Goal: Task Accomplishment & Management: Complete application form

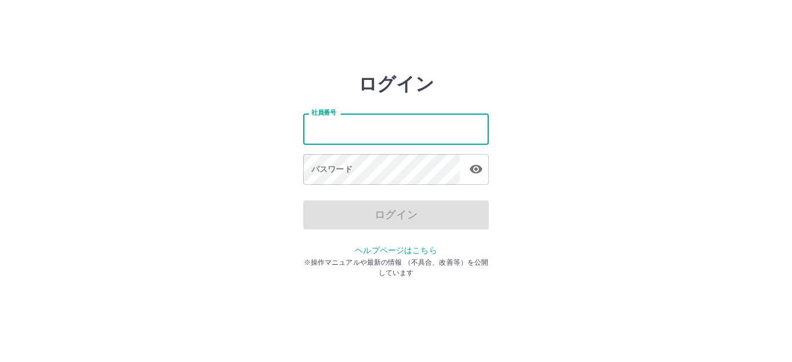
click at [355, 125] on input "社員番号" at bounding box center [395, 129] width 185 height 31
type input "*******"
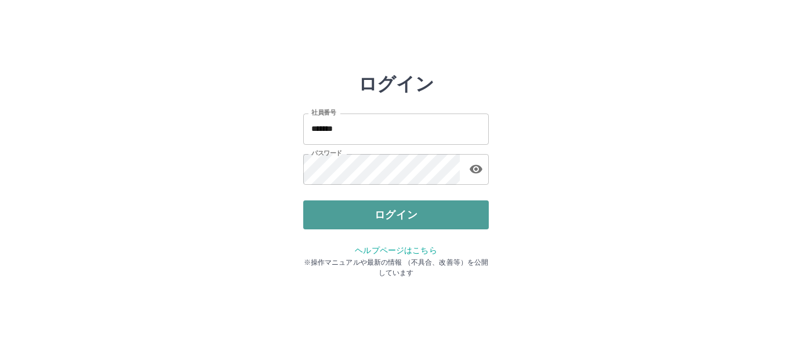
click at [447, 214] on button "ログイン" at bounding box center [395, 215] width 185 height 29
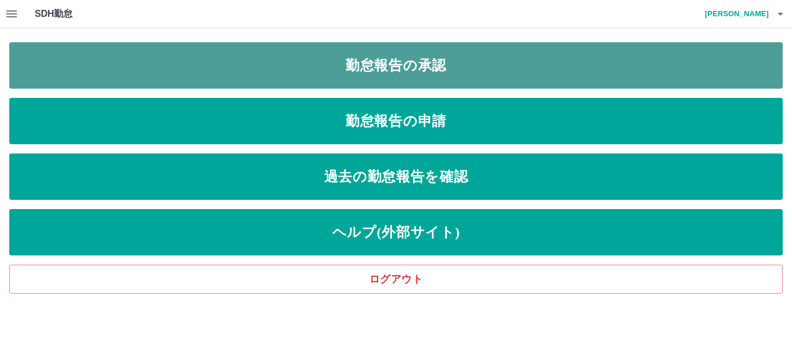
click at [422, 71] on link "勤怠報告の承認" at bounding box center [395, 65] width 773 height 46
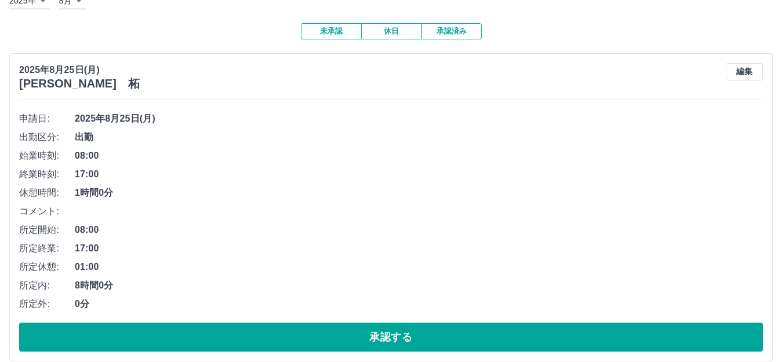
scroll to position [187, 0]
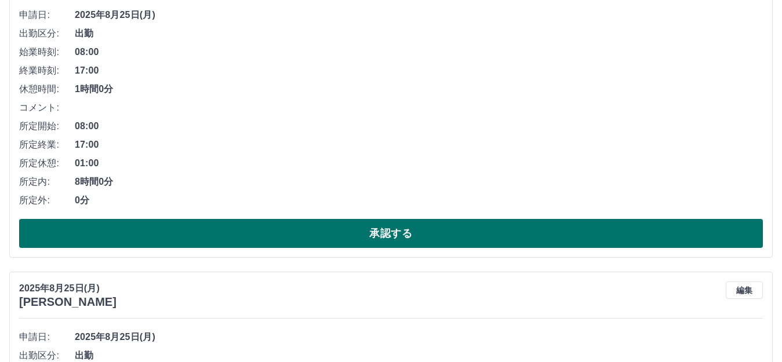
click at [512, 234] on button "承認する" at bounding box center [390, 233] width 743 height 29
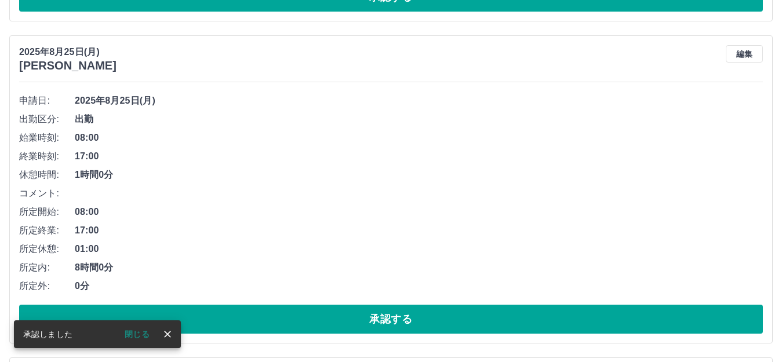
scroll to position [101, 0]
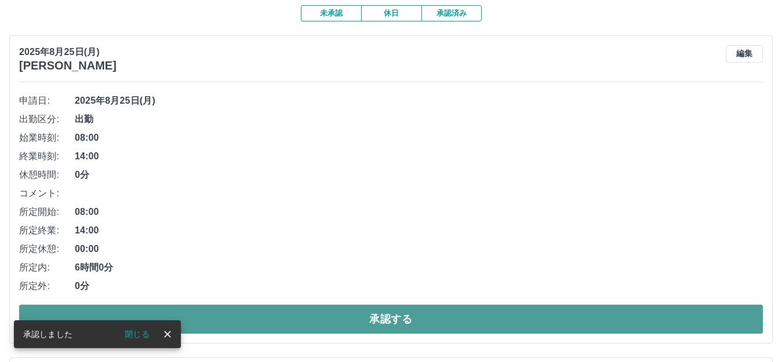
click at [565, 317] on button "承認する" at bounding box center [390, 319] width 743 height 29
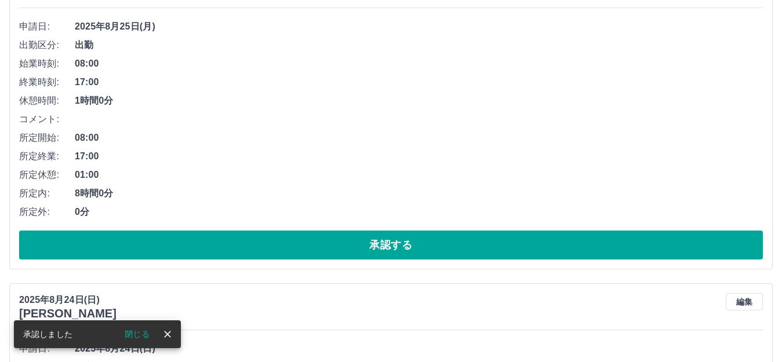
scroll to position [176, 0]
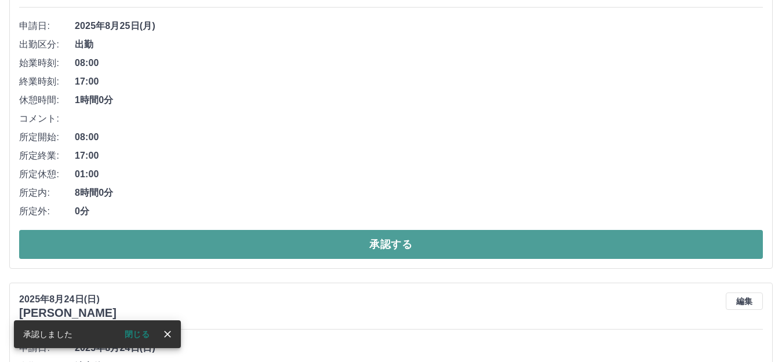
click at [531, 245] on button "承認する" at bounding box center [390, 244] width 743 height 29
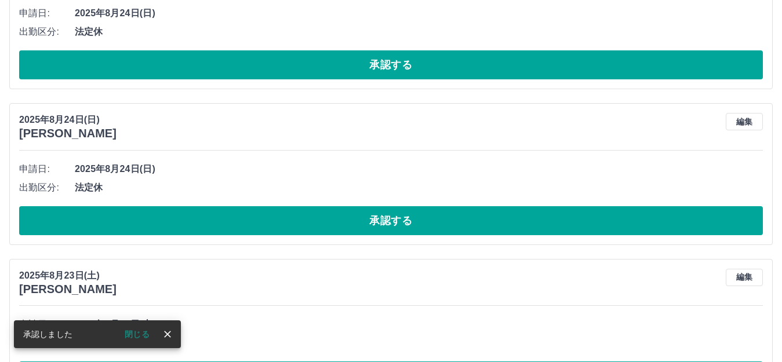
scroll to position [22, 0]
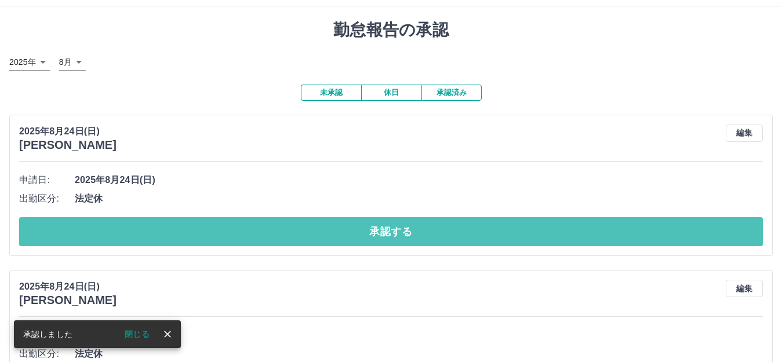
click at [531, 245] on button "承認する" at bounding box center [390, 231] width 743 height 29
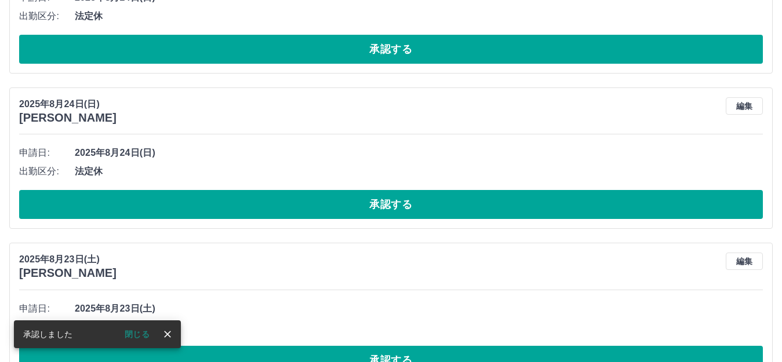
scroll to position [49, 0]
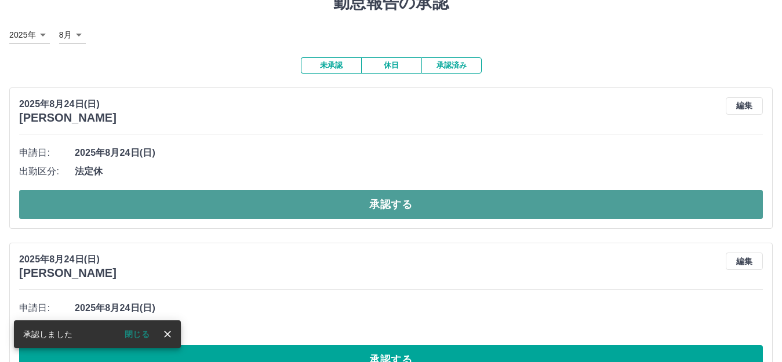
click at [508, 202] on button "承認する" at bounding box center [390, 204] width 743 height 29
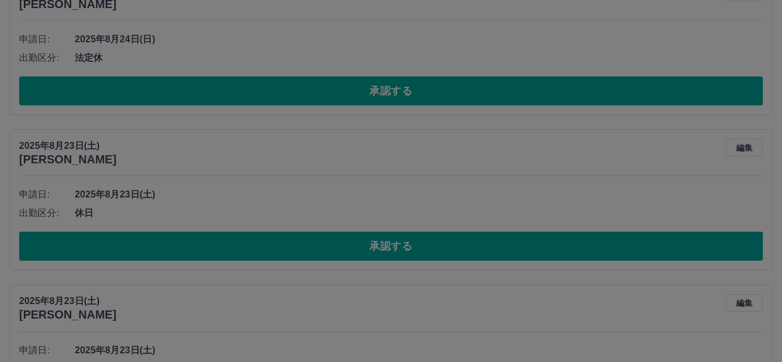
scroll to position [8, 0]
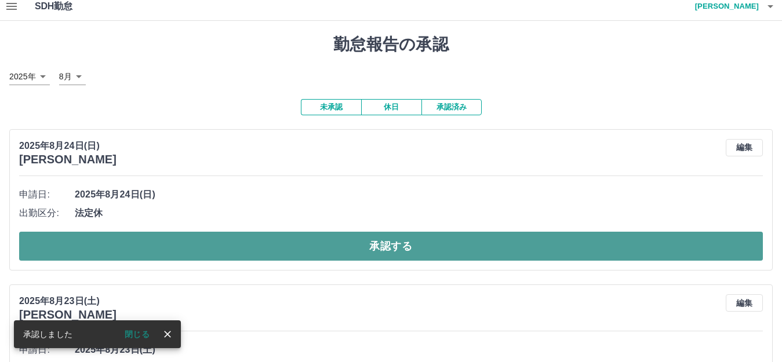
click at [519, 254] on button "承認する" at bounding box center [390, 246] width 743 height 29
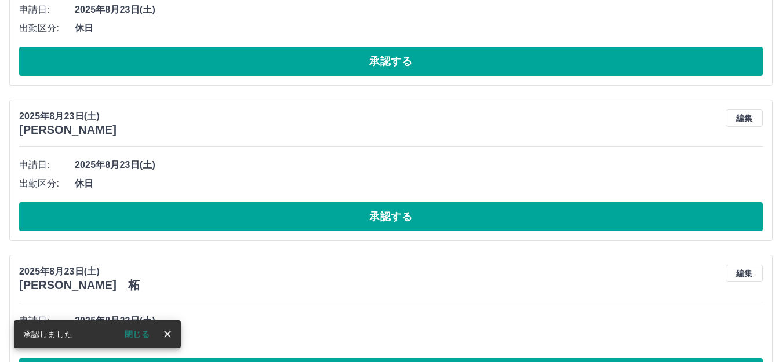
scroll to position [37, 0]
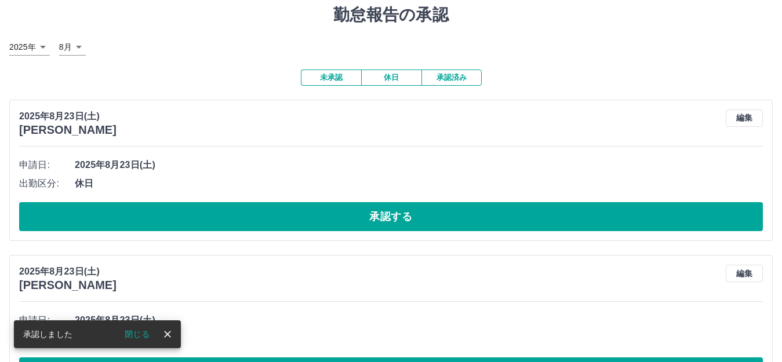
click at [515, 203] on div "申請日: [DATE] 出勤区分: 休日 承認する" at bounding box center [390, 193] width 743 height 75
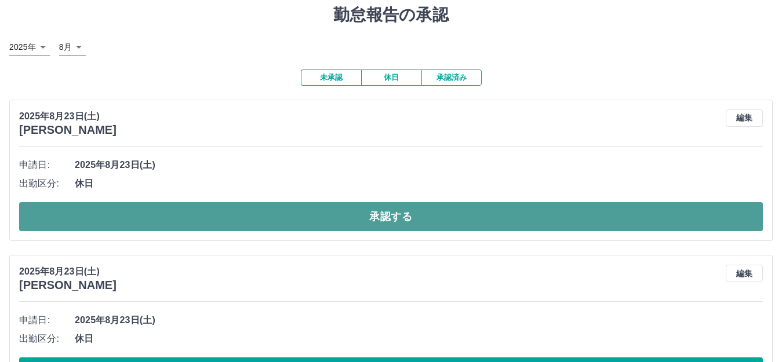
click at [516, 215] on button "承認する" at bounding box center [390, 216] width 743 height 29
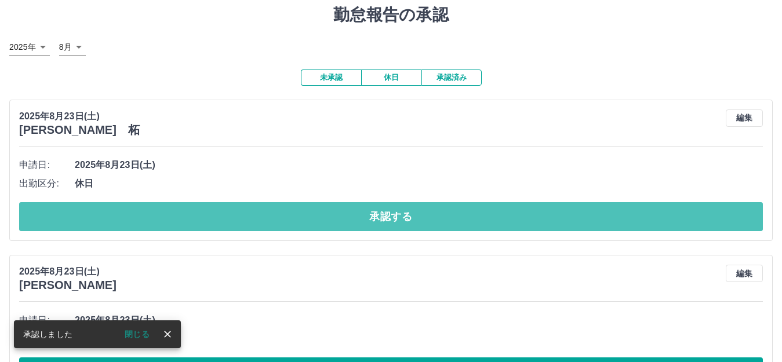
click at [516, 215] on button "承認する" at bounding box center [390, 216] width 743 height 29
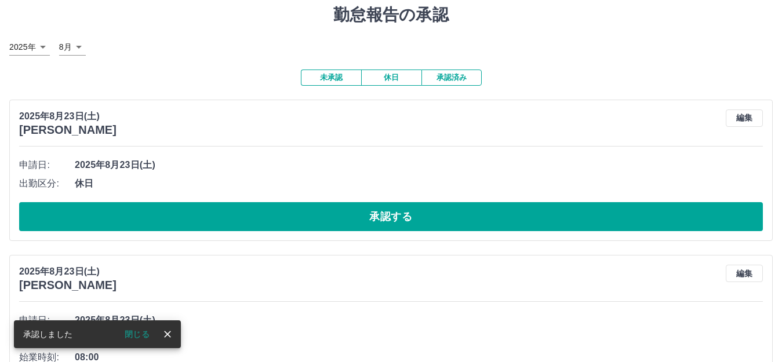
click at [516, 215] on button "承認する" at bounding box center [390, 216] width 743 height 29
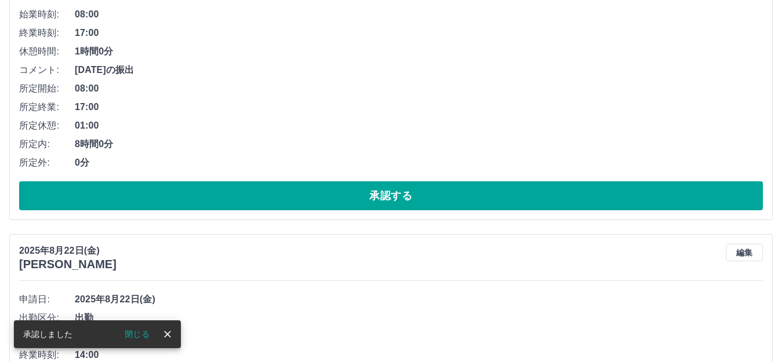
scroll to position [226, 0]
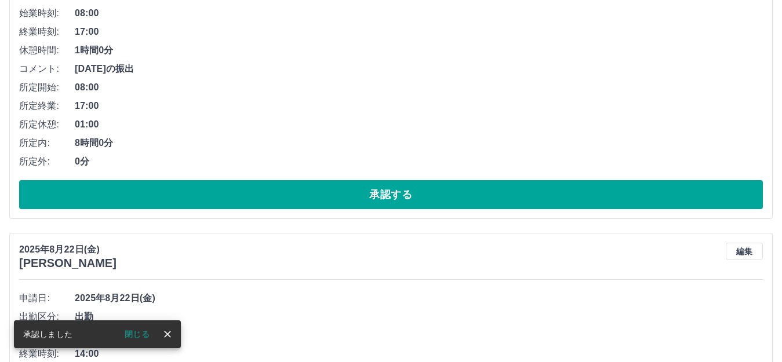
click at [516, 215] on div "[DATE] [PERSON_NAME] 編集 申請日: [DATE] 出勤区分: 振出 始業時刻: 08:00 終業時刻: 17:00 休憩時間: 1時間0…" at bounding box center [390, 65] width 763 height 308
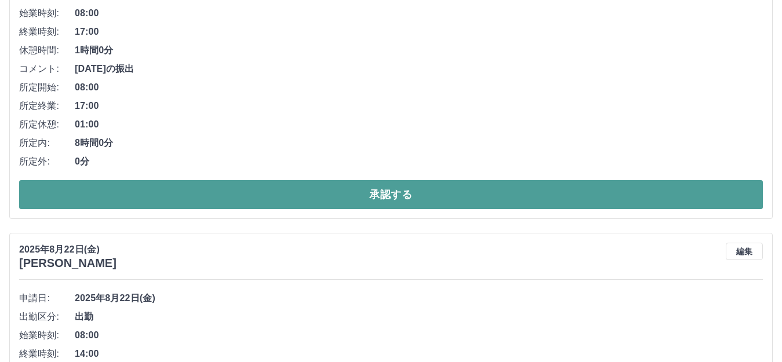
click at [515, 198] on button "承認する" at bounding box center [390, 194] width 743 height 29
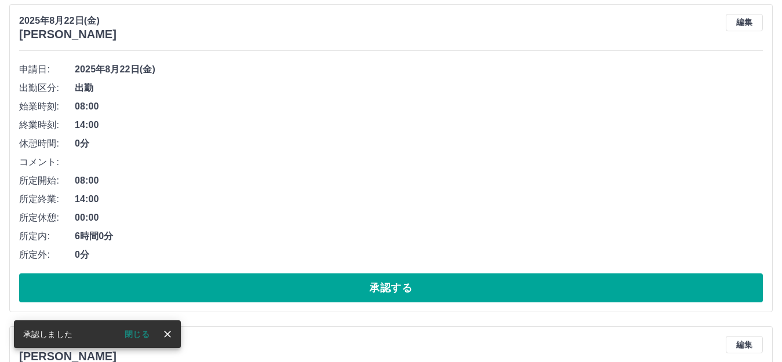
scroll to position [133, 0]
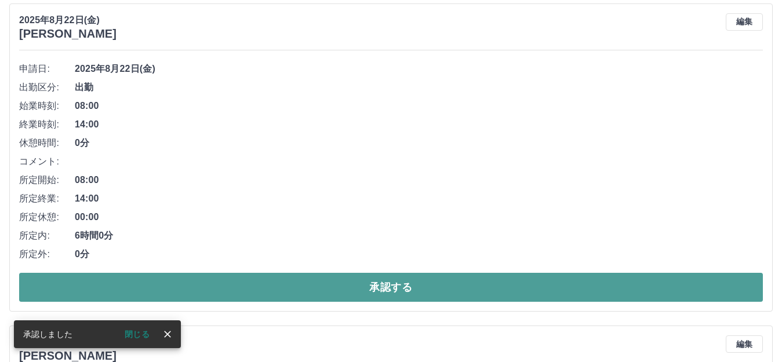
click at [537, 293] on button "承認する" at bounding box center [390, 287] width 743 height 29
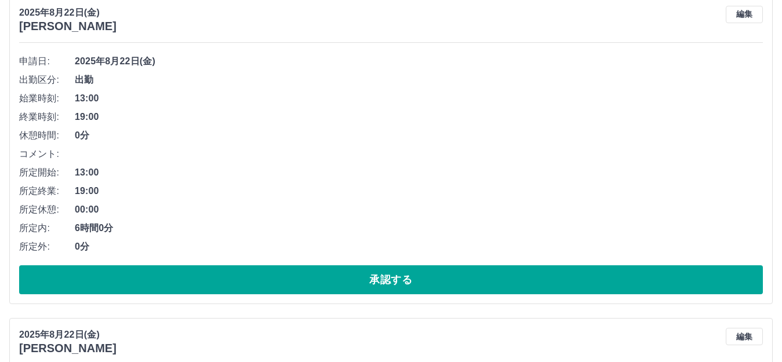
scroll to position [143, 0]
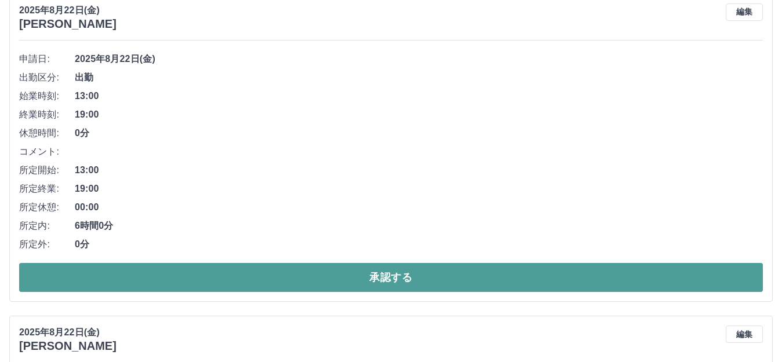
click at [546, 283] on button "承認する" at bounding box center [390, 277] width 743 height 29
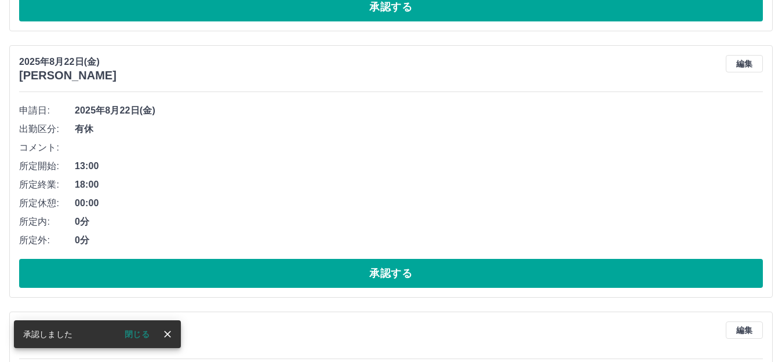
scroll to position [92, 0]
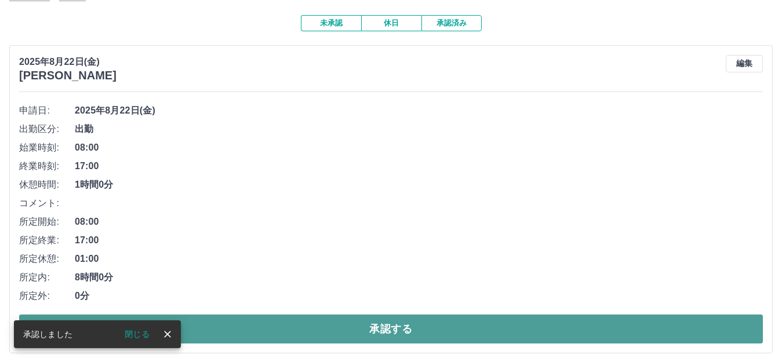
click at [567, 336] on button "承認する" at bounding box center [390, 329] width 743 height 29
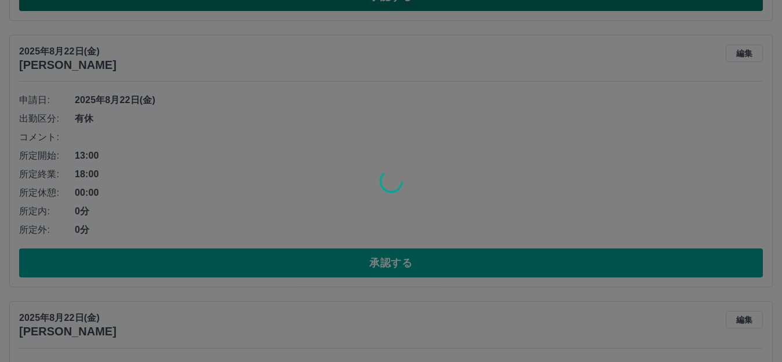
scroll to position [102, 0]
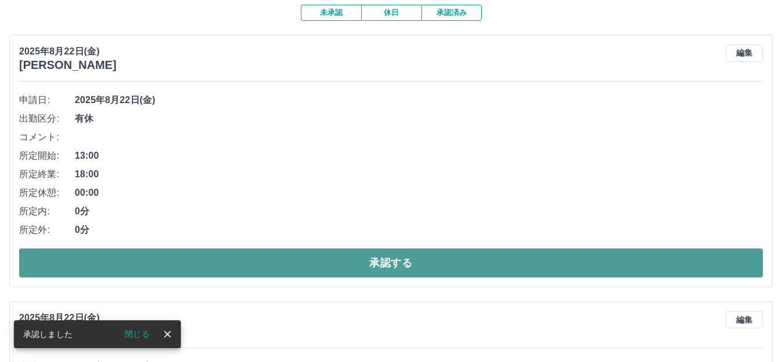
click at [508, 257] on button "承認する" at bounding box center [390, 263] width 743 height 29
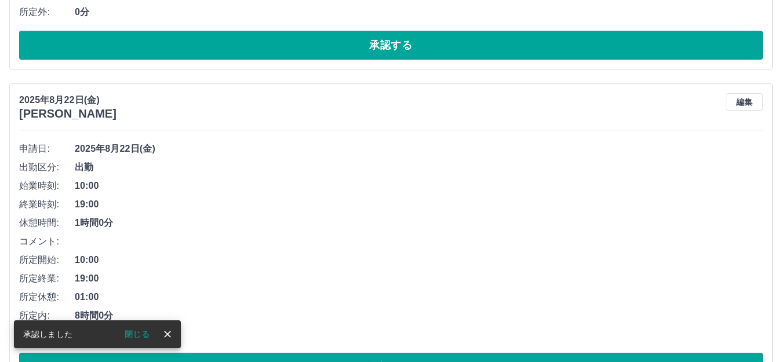
scroll to position [109, 0]
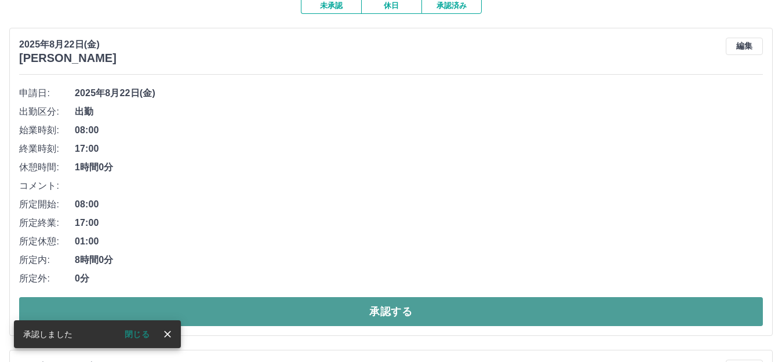
click at [519, 318] on button "承認する" at bounding box center [390, 311] width 743 height 29
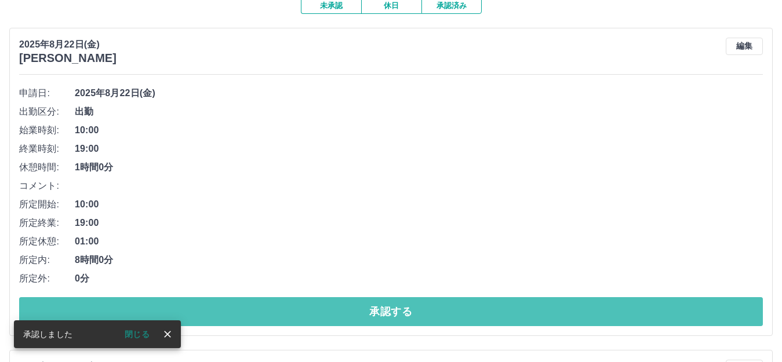
click at [519, 318] on button "承認する" at bounding box center [390, 311] width 743 height 29
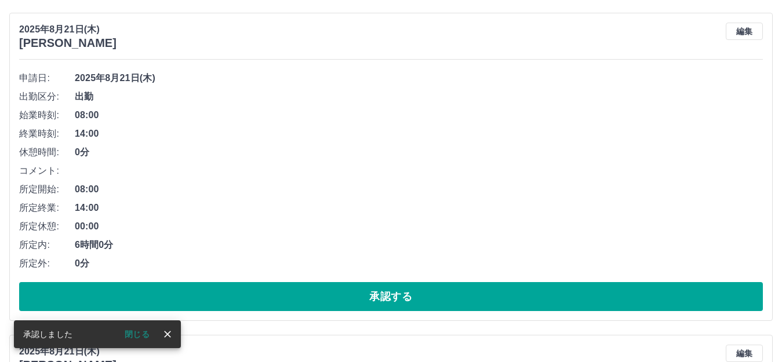
scroll to position [124, 0]
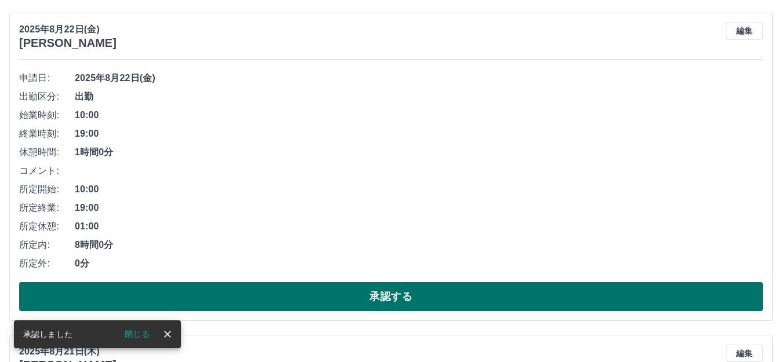
click at [496, 295] on button "承認する" at bounding box center [390, 296] width 743 height 29
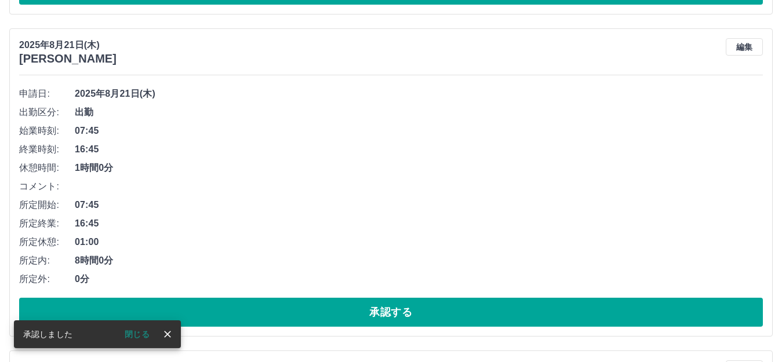
scroll to position [108, 0]
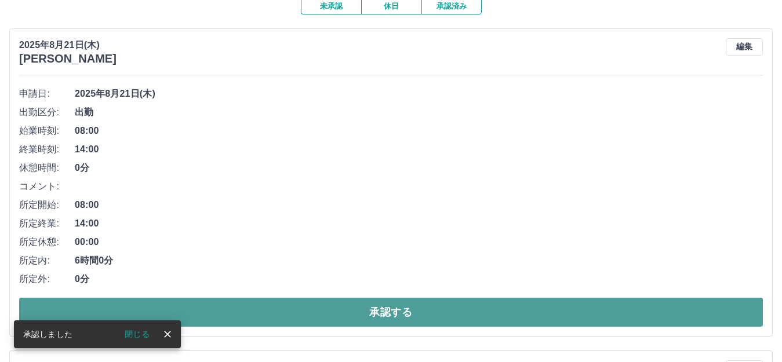
click at [496, 312] on button "承認する" at bounding box center [390, 312] width 743 height 29
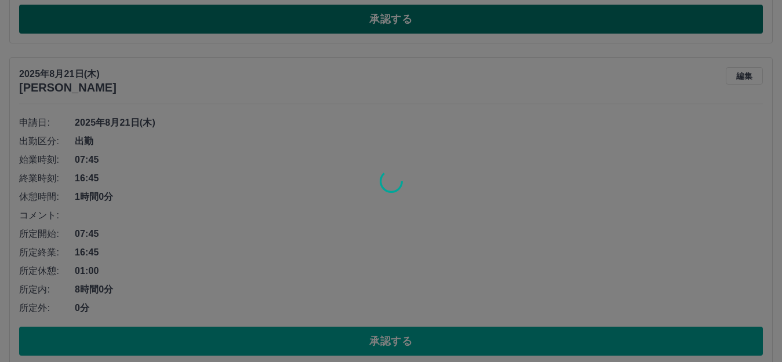
scroll to position [79, 0]
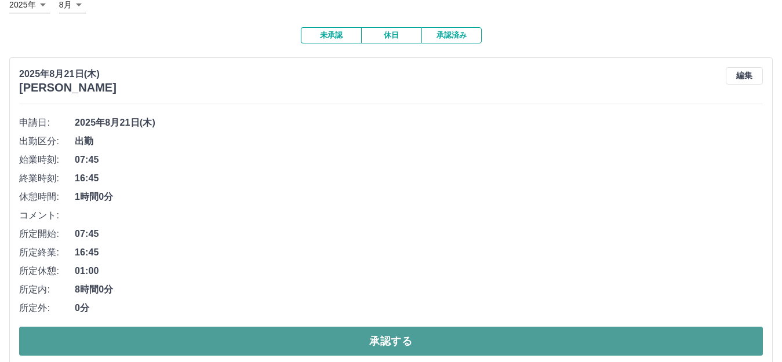
click at [512, 335] on button "承認する" at bounding box center [390, 341] width 743 height 29
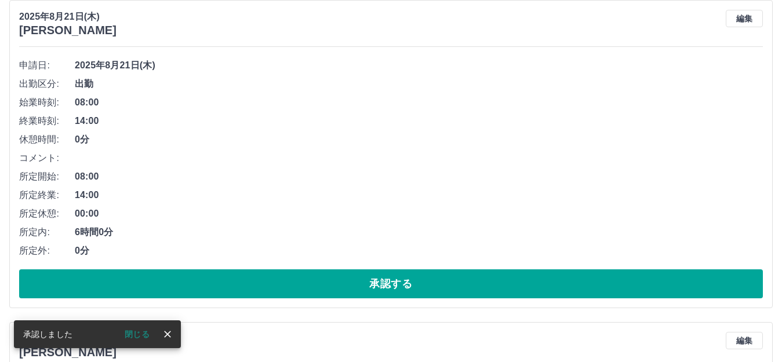
scroll to position [137, 0]
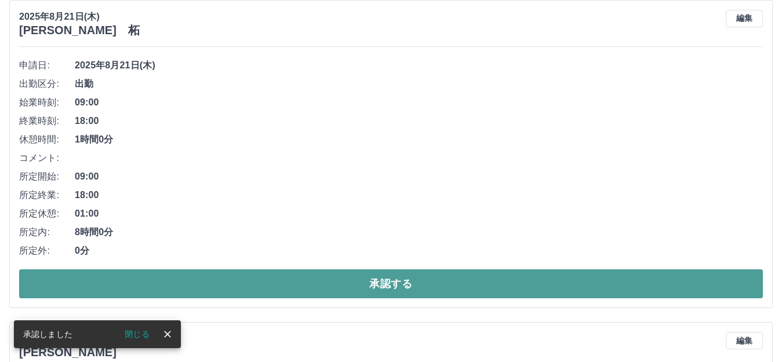
click at [486, 294] on button "承認する" at bounding box center [390, 283] width 743 height 29
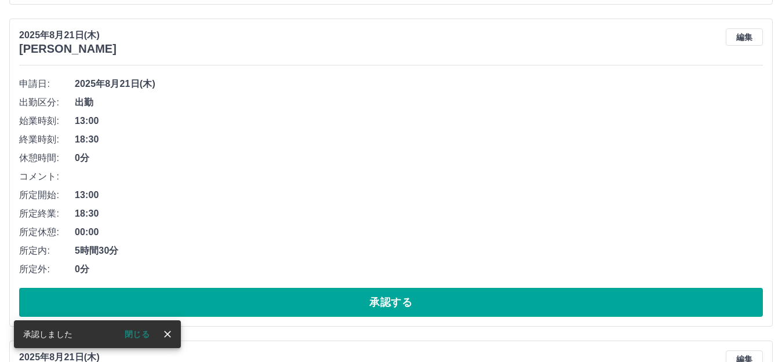
scroll to position [118, 0]
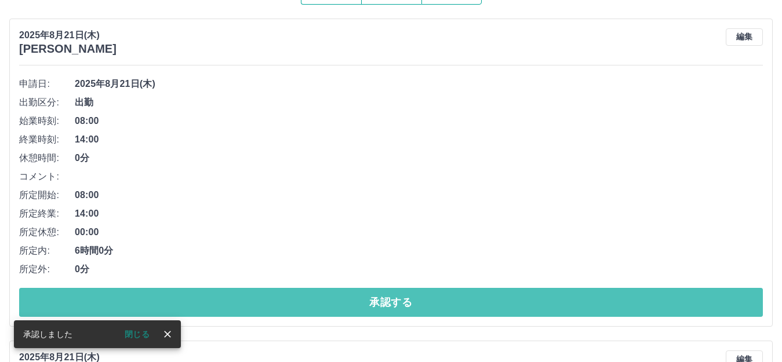
click at [486, 294] on button "承認する" at bounding box center [390, 302] width 743 height 29
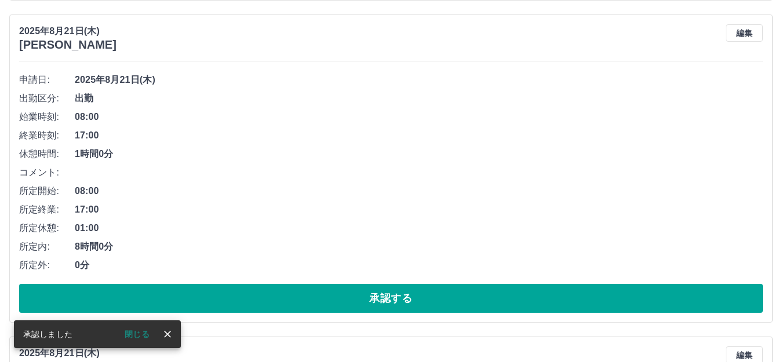
scroll to position [122, 0]
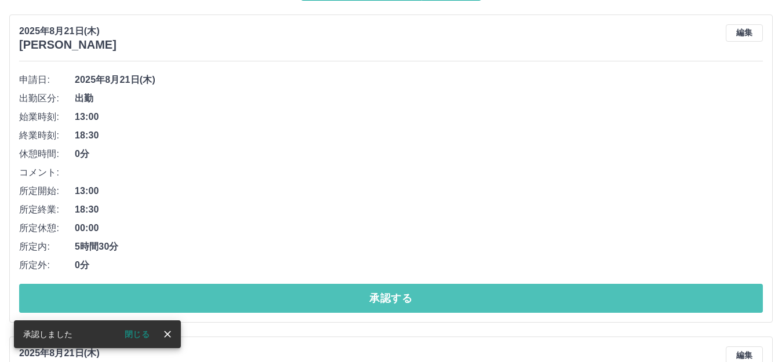
click at [486, 294] on button "承認する" at bounding box center [390, 298] width 743 height 29
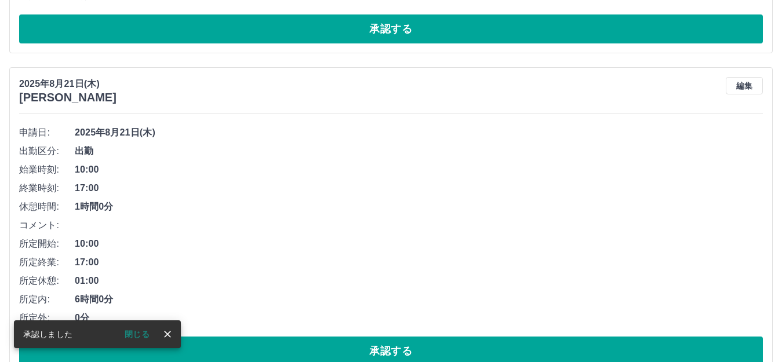
scroll to position [70, 0]
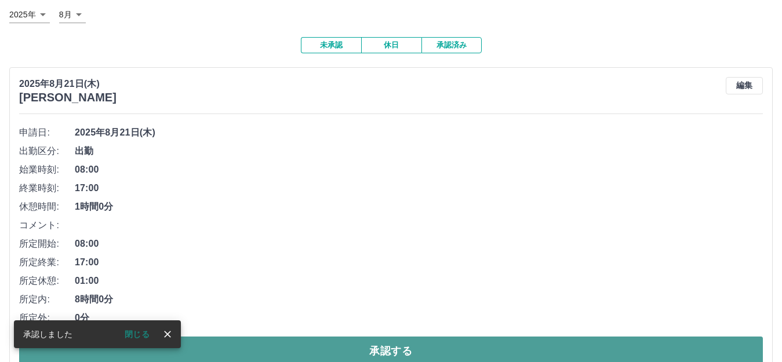
click at [504, 345] on button "承認する" at bounding box center [390, 351] width 743 height 29
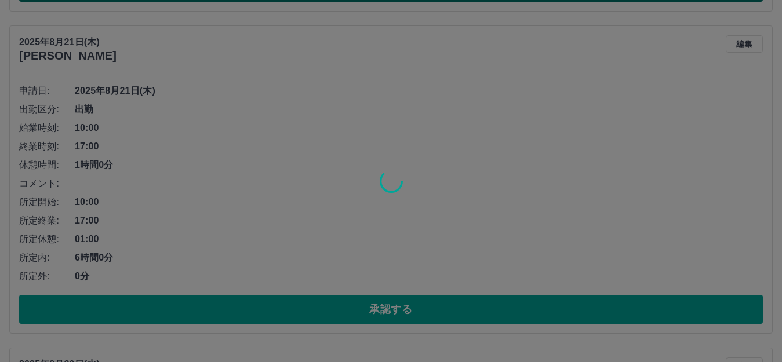
scroll to position [111, 0]
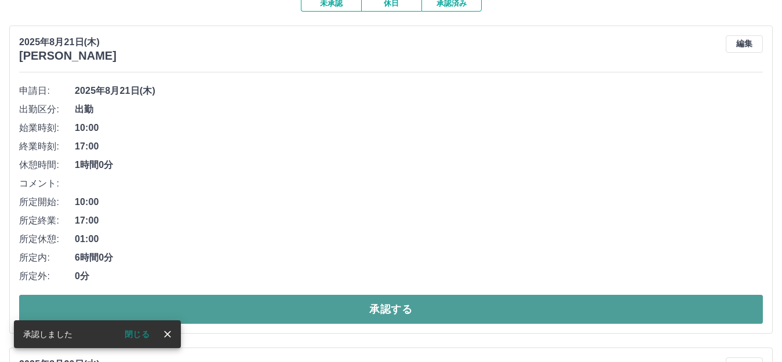
click at [500, 301] on button "承認する" at bounding box center [390, 309] width 743 height 29
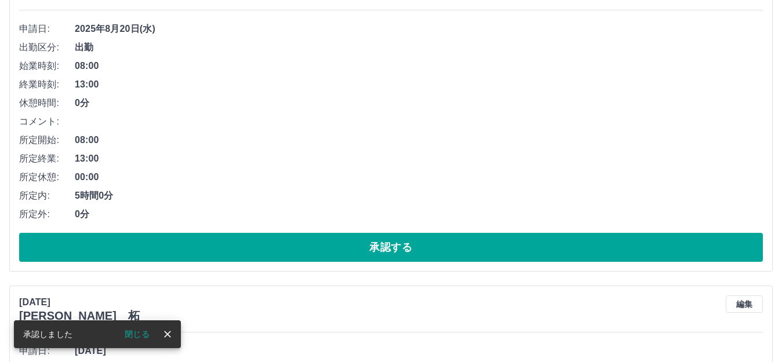
scroll to position [183, 0]
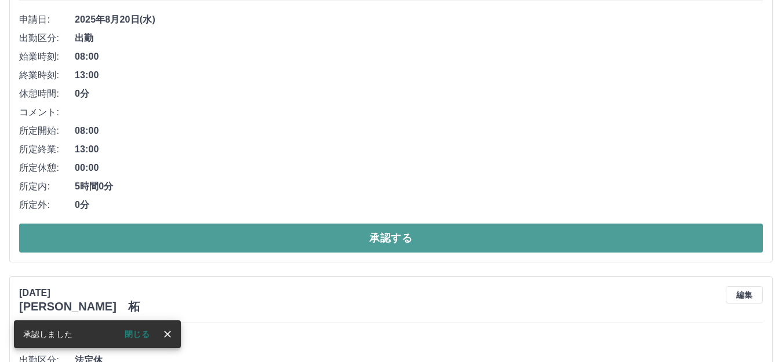
click at [511, 242] on button "承認する" at bounding box center [390, 238] width 743 height 29
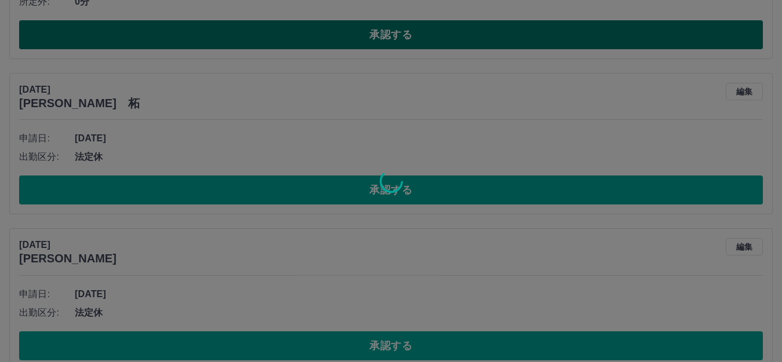
scroll to position [64, 0]
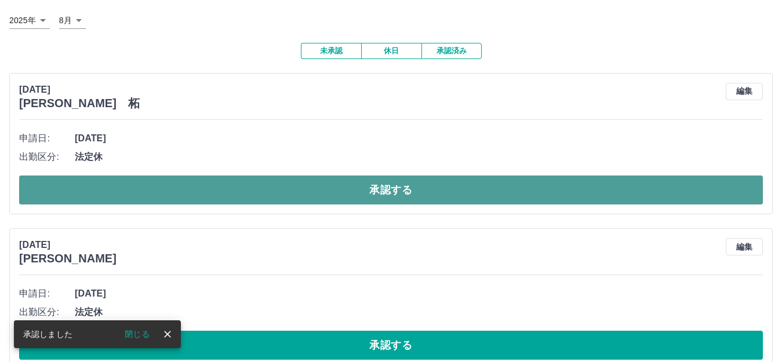
click at [499, 199] on button "承認する" at bounding box center [390, 190] width 743 height 29
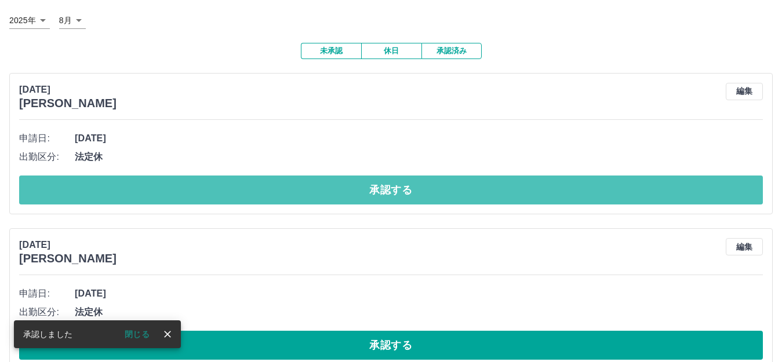
click at [499, 199] on button "承認する" at bounding box center [390, 190] width 743 height 29
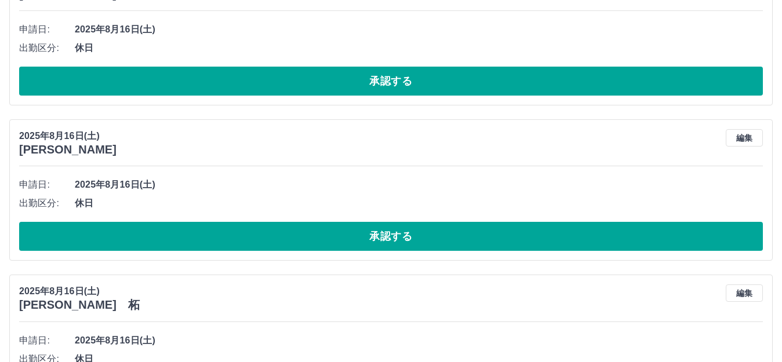
scroll to position [173, 0]
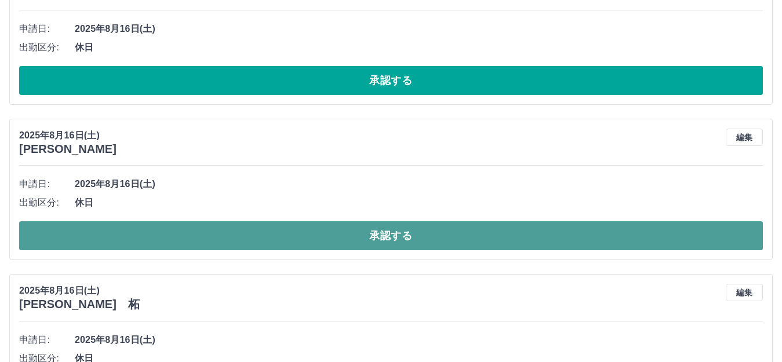
click at [511, 239] on button "承認する" at bounding box center [390, 235] width 743 height 29
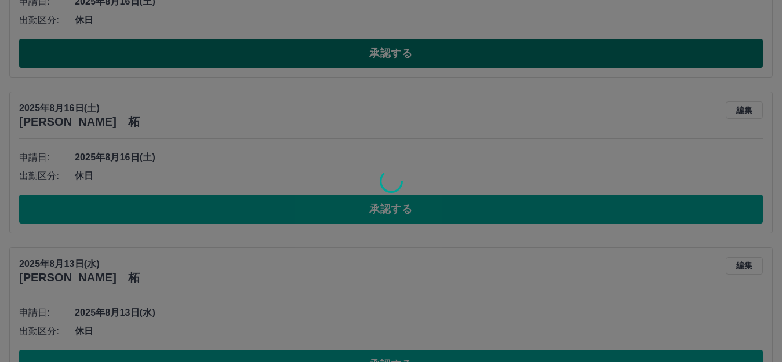
scroll to position [201, 0]
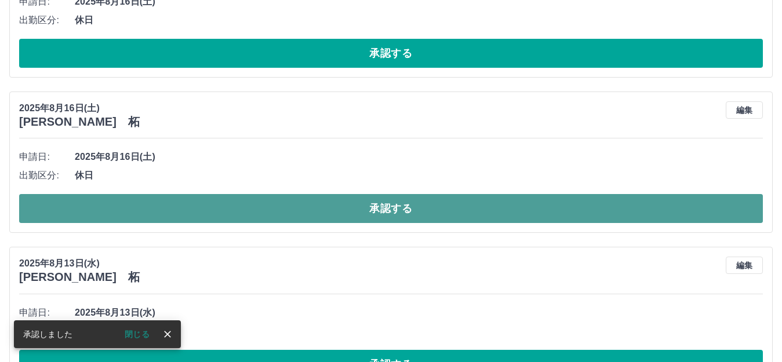
click at [477, 209] on button "承認する" at bounding box center [390, 208] width 743 height 29
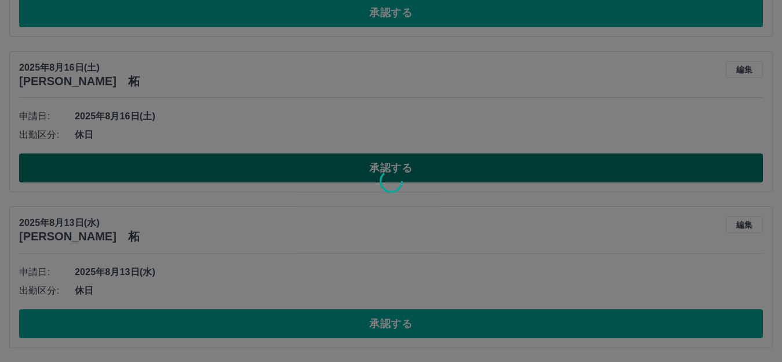
scroll to position [86, 0]
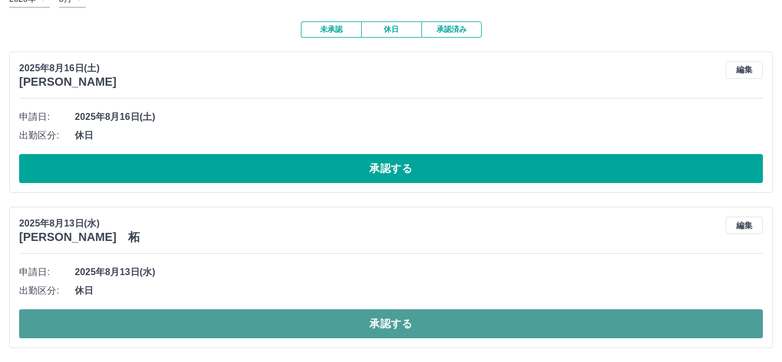
click at [512, 316] on button "承認する" at bounding box center [390, 323] width 743 height 29
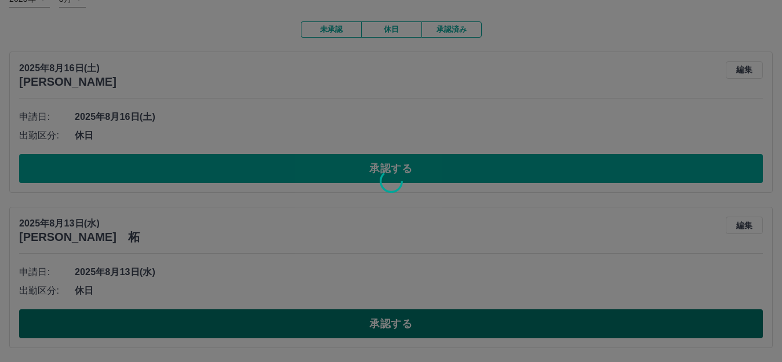
scroll to position [0, 0]
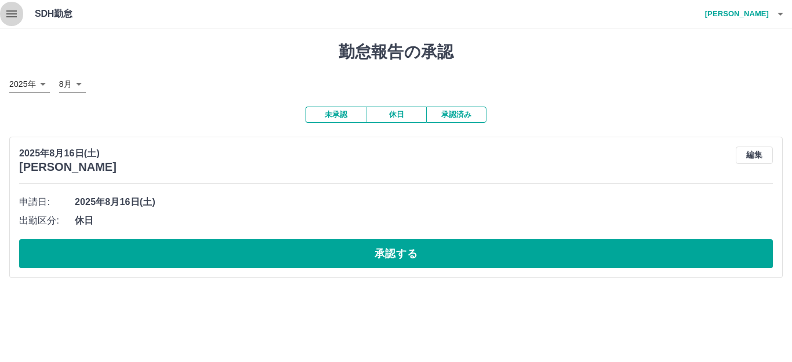
click at [14, 16] on icon "button" at bounding box center [12, 14] width 14 height 14
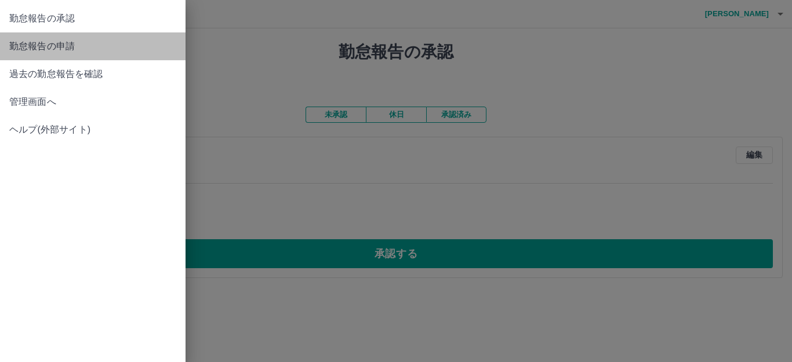
click at [58, 50] on span "勤怠報告の申請" at bounding box center [92, 46] width 167 height 14
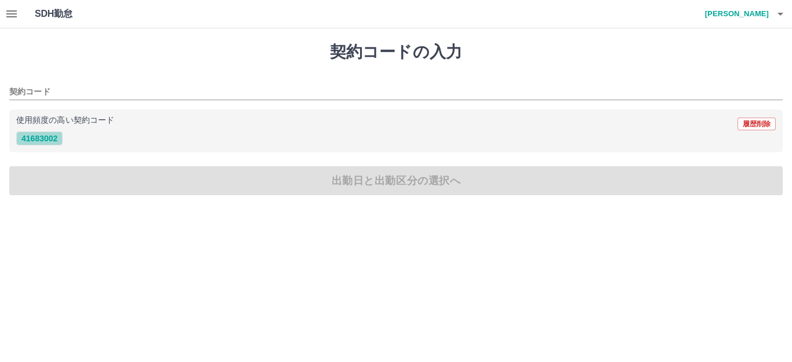
click at [47, 139] on button "41683002" at bounding box center [39, 139] width 46 height 14
type input "********"
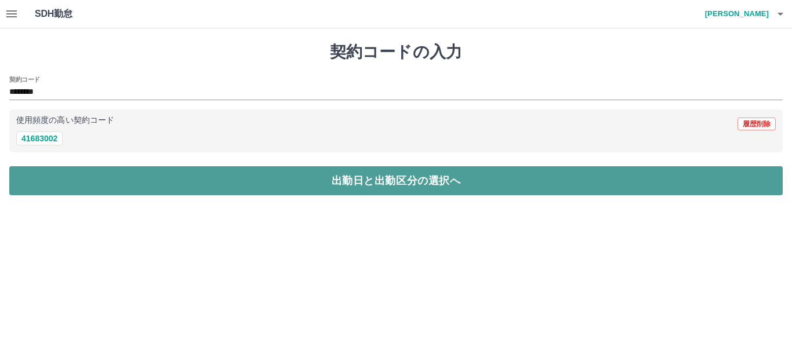
click at [152, 178] on button "出勤日と出勤区分の選択へ" at bounding box center [395, 180] width 773 height 29
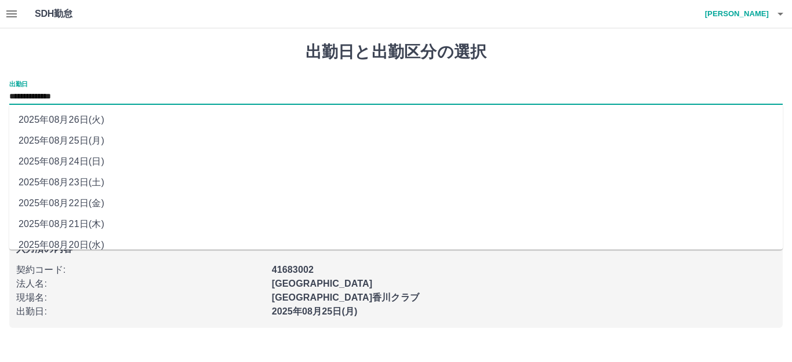
click at [57, 93] on input "**********" at bounding box center [395, 97] width 773 height 14
click at [83, 221] on li "2025年08月21日(木)" at bounding box center [395, 224] width 773 height 21
type input "**********"
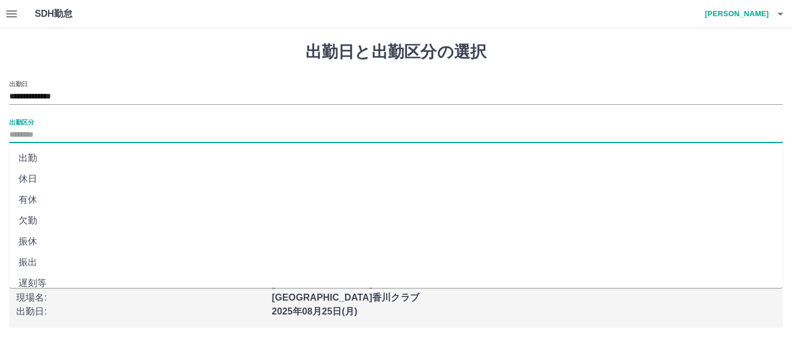
click at [54, 136] on input "出勤区分" at bounding box center [395, 135] width 773 height 14
click at [39, 160] on li "出勤" at bounding box center [395, 158] width 773 height 21
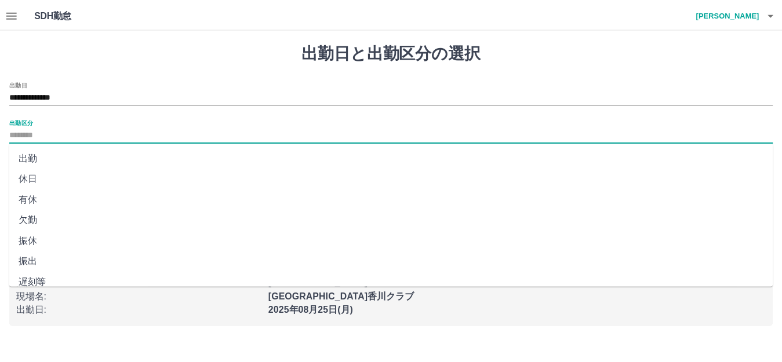
type input "**"
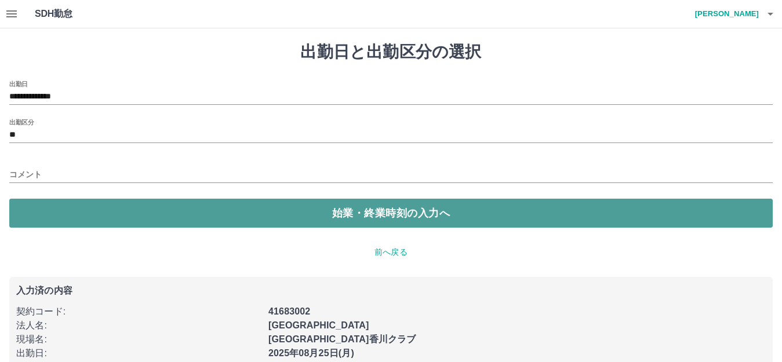
click at [127, 209] on button "始業・終業時刻の入力へ" at bounding box center [390, 213] width 763 height 29
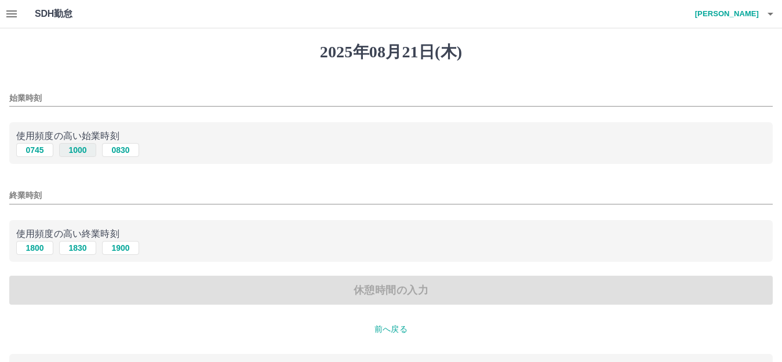
click at [78, 147] on button "1000" at bounding box center [77, 150] width 37 height 14
type input "****"
click at [122, 248] on button "1900" at bounding box center [120, 248] width 37 height 14
type input "****"
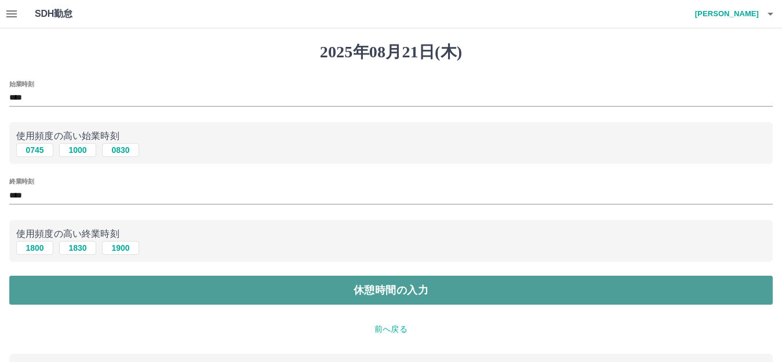
click at [257, 281] on button "休憩時間の入力" at bounding box center [390, 290] width 763 height 29
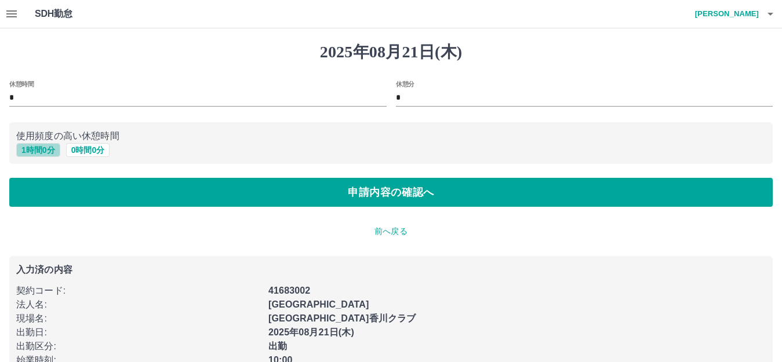
click at [41, 154] on button "1 時間 0 分" at bounding box center [38, 150] width 44 height 14
type input "*"
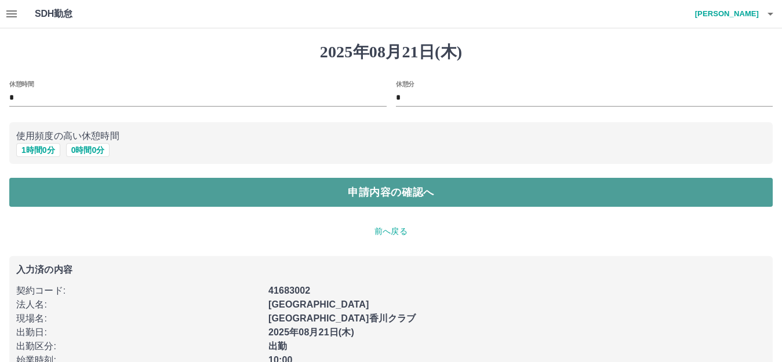
click at [100, 189] on button "申請内容の確認へ" at bounding box center [390, 192] width 763 height 29
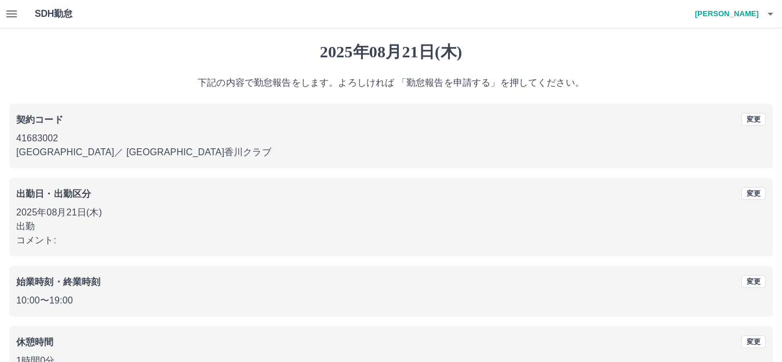
scroll to position [72, 0]
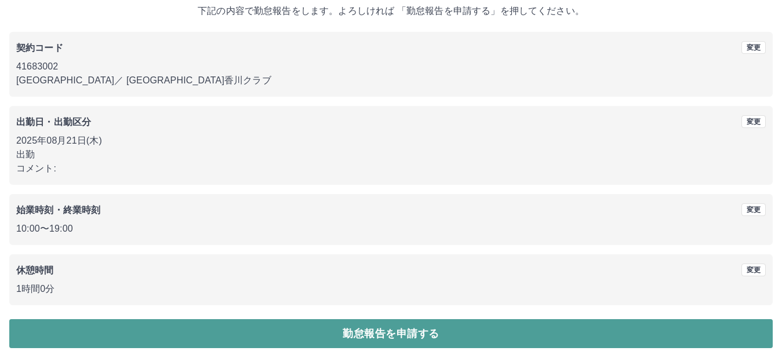
click at [243, 348] on button "勤怠報告を申請する" at bounding box center [390, 333] width 763 height 29
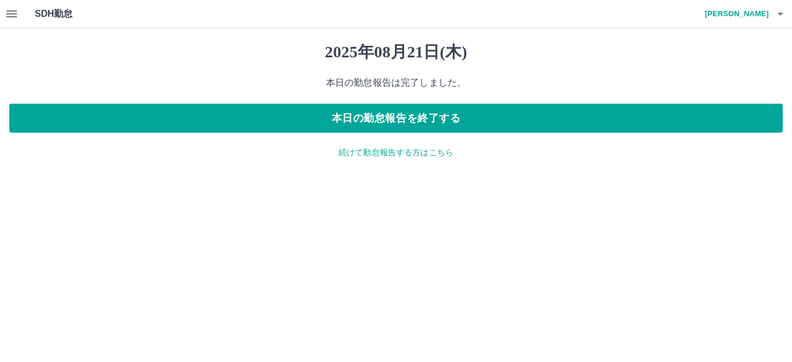
click at [411, 154] on p "続けて勤怠報告する方はこちら" at bounding box center [395, 153] width 773 height 12
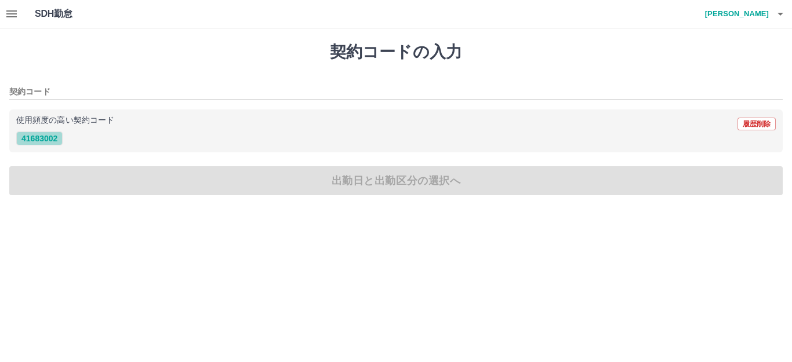
click at [53, 142] on button "41683002" at bounding box center [39, 139] width 46 height 14
type input "********"
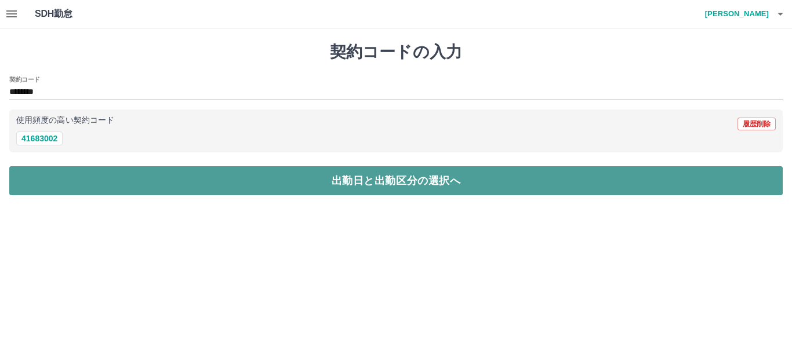
click at [85, 175] on button "出勤日と出勤区分の選択へ" at bounding box center [395, 180] width 773 height 29
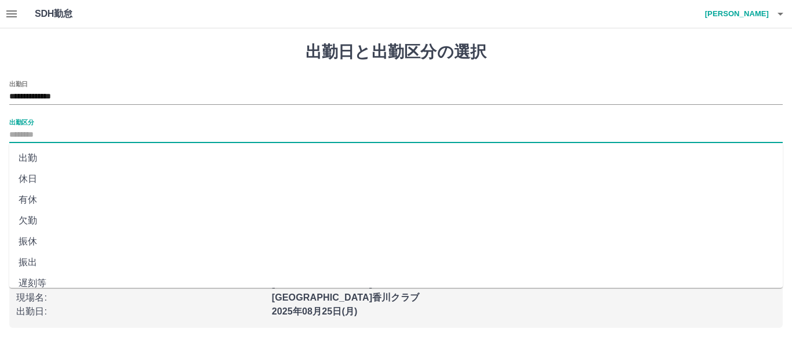
click at [31, 134] on input "出勤区分" at bounding box center [395, 135] width 773 height 14
click at [38, 156] on li "出勤" at bounding box center [395, 158] width 773 height 21
type input "**"
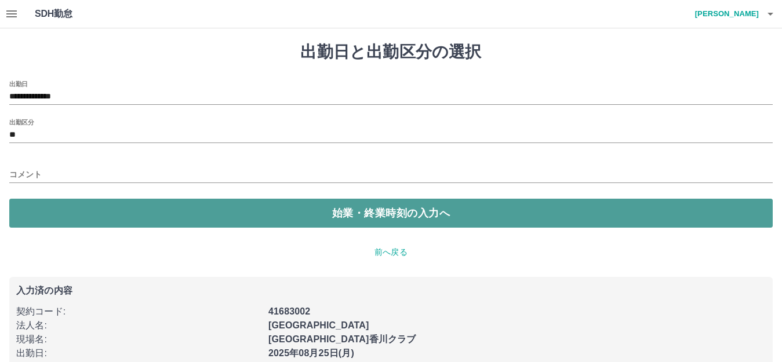
click at [166, 219] on button "始業・終業時刻の入力へ" at bounding box center [390, 213] width 763 height 29
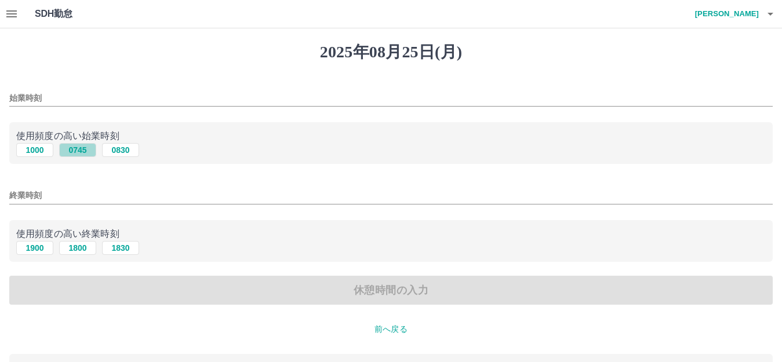
click at [70, 150] on button "0745" at bounding box center [77, 150] width 37 height 14
type input "****"
click at [45, 252] on button "1900" at bounding box center [34, 248] width 37 height 14
type input "****"
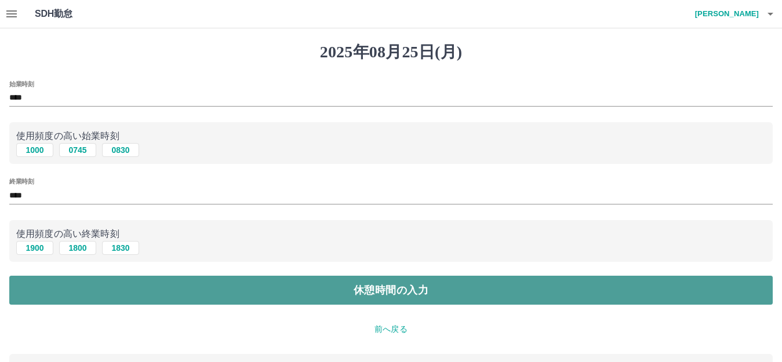
click at [118, 289] on button "休憩時間の入力" at bounding box center [390, 290] width 763 height 29
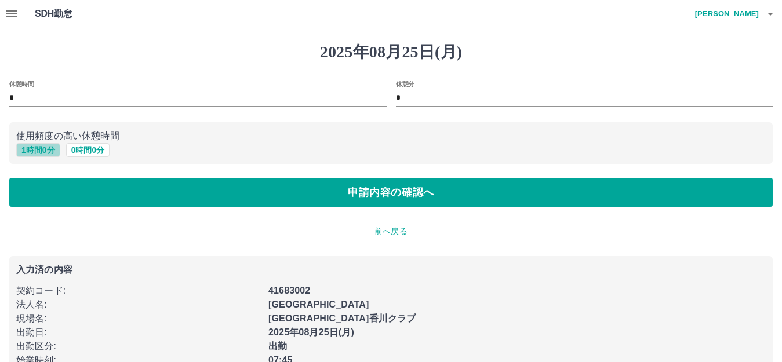
click at [30, 153] on button "1 時間 0 分" at bounding box center [38, 150] width 44 height 14
type input "*"
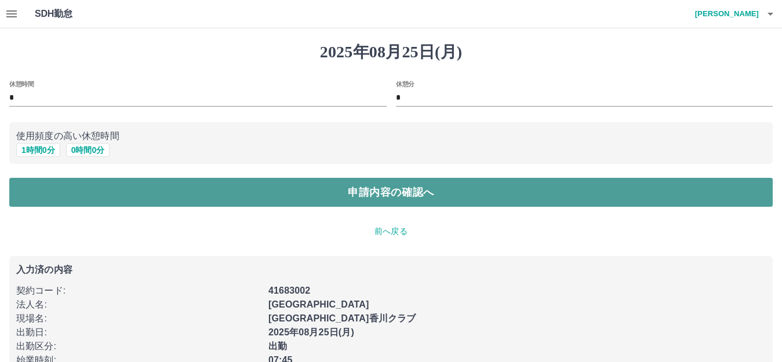
click at [153, 187] on button "申請内容の確認へ" at bounding box center [390, 192] width 763 height 29
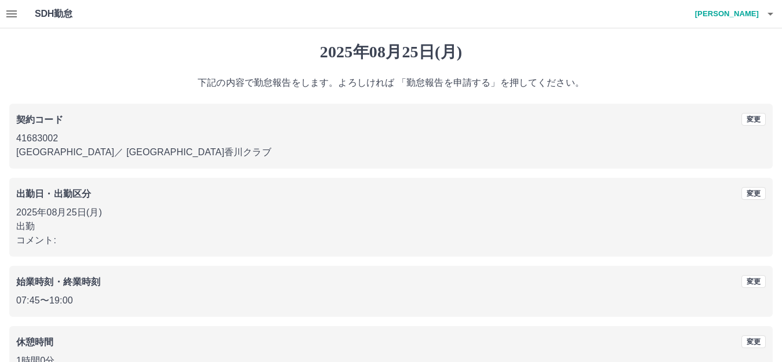
scroll to position [72, 0]
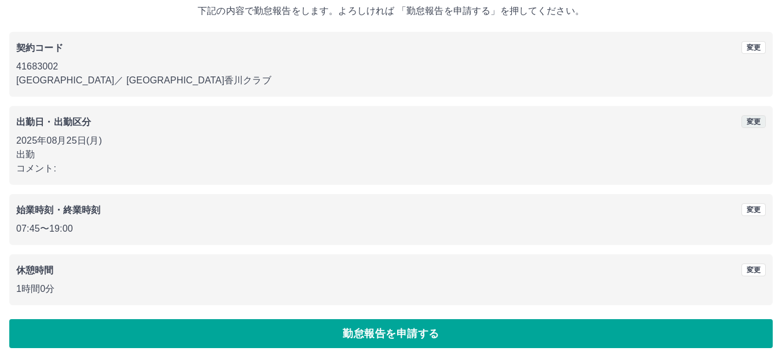
click at [750, 122] on button "変更" at bounding box center [753, 121] width 24 height 13
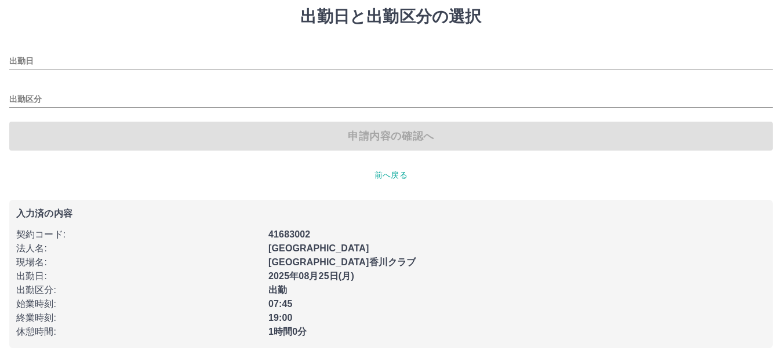
type input "**********"
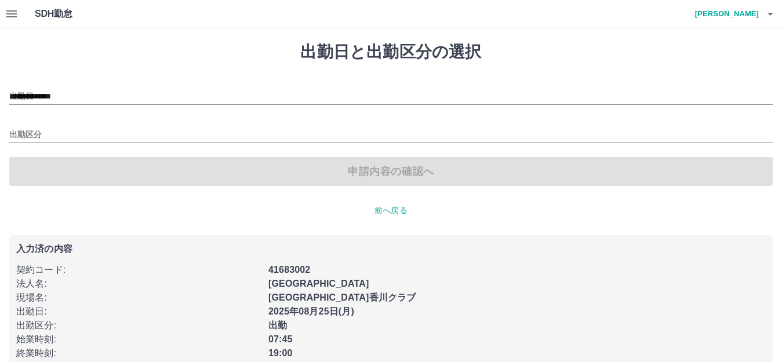
type input "**"
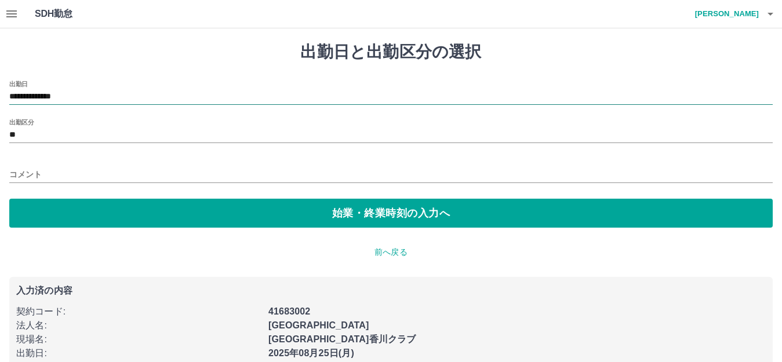
click at [66, 96] on input "**********" at bounding box center [390, 97] width 763 height 14
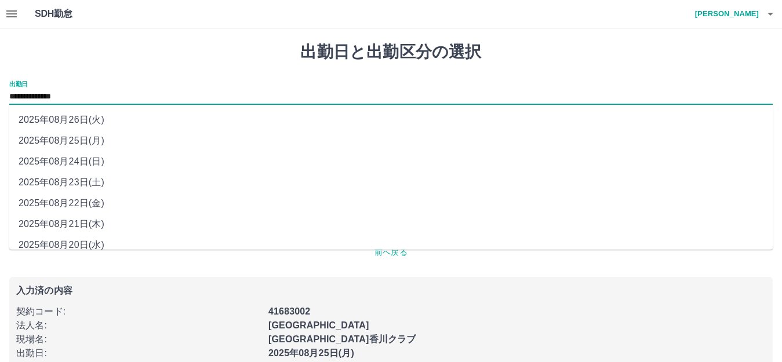
click at [83, 203] on li "2025年08月22日(金)" at bounding box center [390, 203] width 763 height 21
type input "**********"
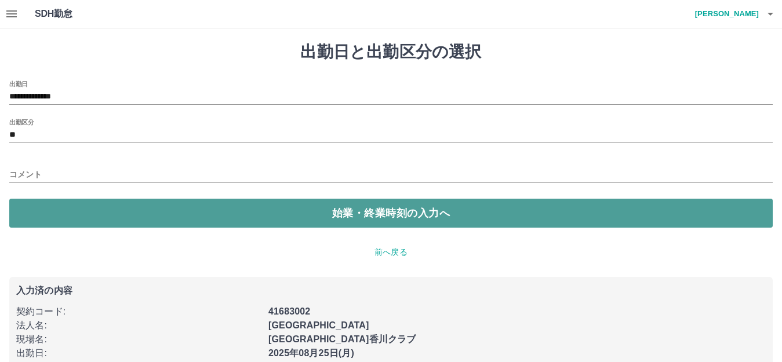
click at [223, 202] on button "始業・終業時刻の入力へ" at bounding box center [390, 213] width 763 height 29
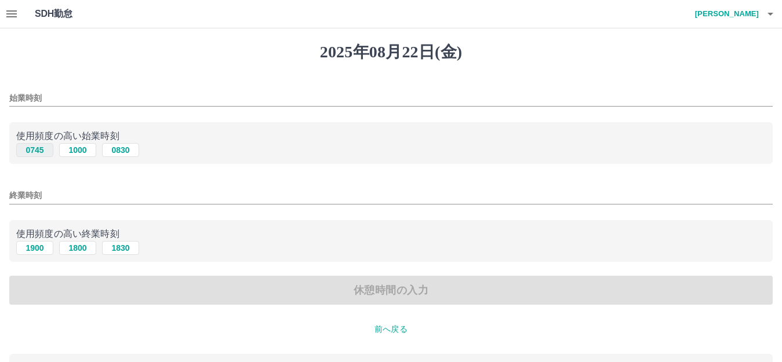
click at [39, 154] on button "0745" at bounding box center [34, 150] width 37 height 14
type input "****"
click at [42, 246] on button "1900" at bounding box center [34, 248] width 37 height 14
type input "****"
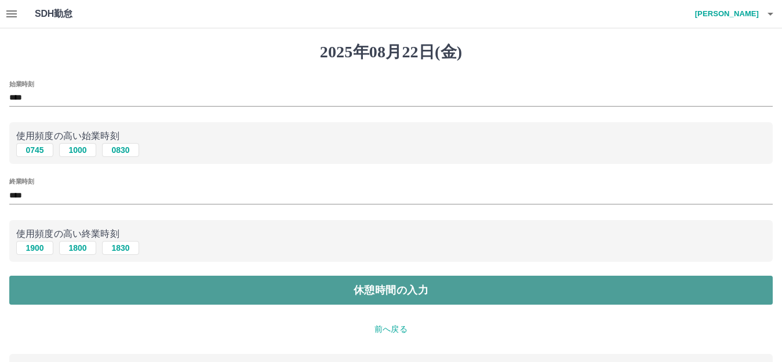
click at [99, 286] on button "休憩時間の入力" at bounding box center [390, 290] width 763 height 29
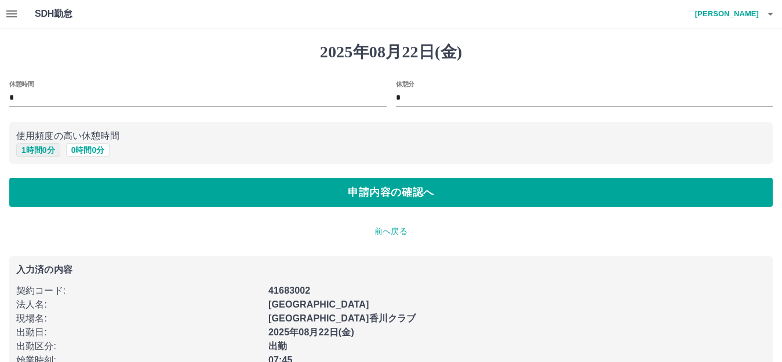
click at [41, 152] on button "1 時間 0 分" at bounding box center [38, 150] width 44 height 14
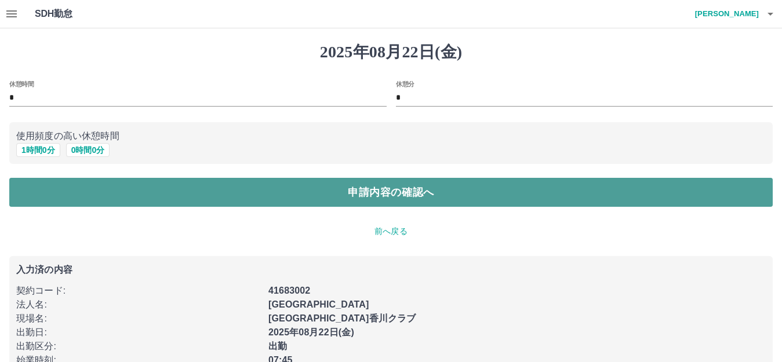
click at [88, 194] on button "申請内容の確認へ" at bounding box center [390, 192] width 763 height 29
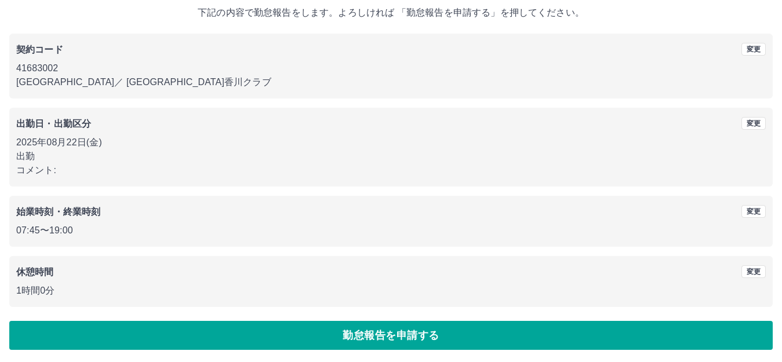
scroll to position [72, 0]
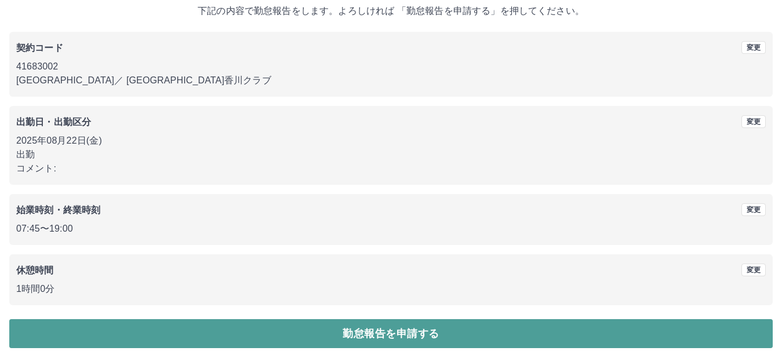
click at [265, 338] on button "勤怠報告を申請する" at bounding box center [390, 333] width 763 height 29
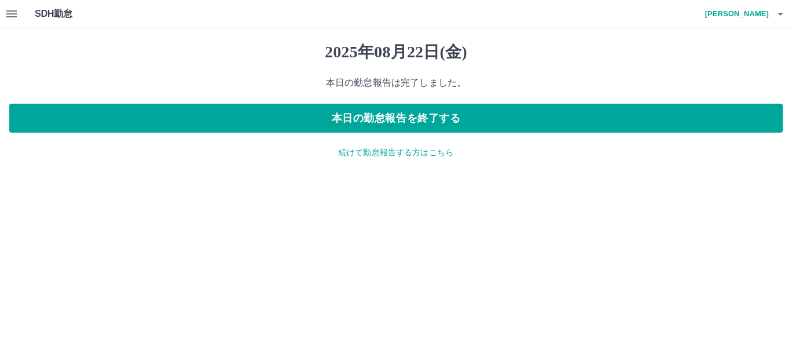
click at [397, 150] on p "続けて勤怠報告する方はこちら" at bounding box center [395, 153] width 773 height 12
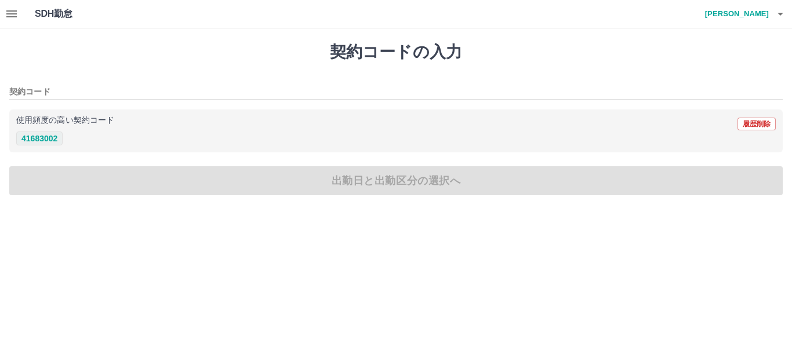
click at [39, 143] on button "41683002" at bounding box center [39, 139] width 46 height 14
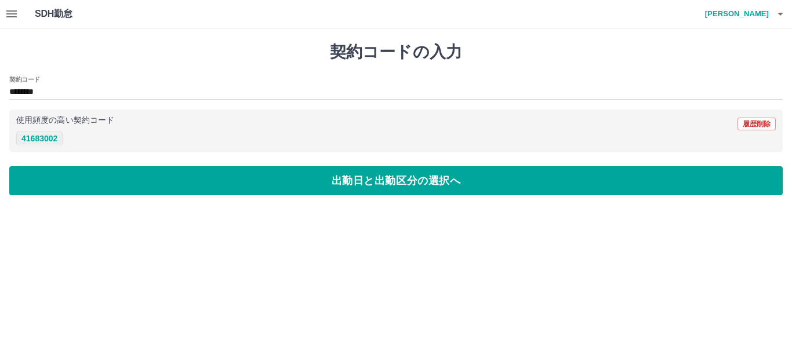
type input "********"
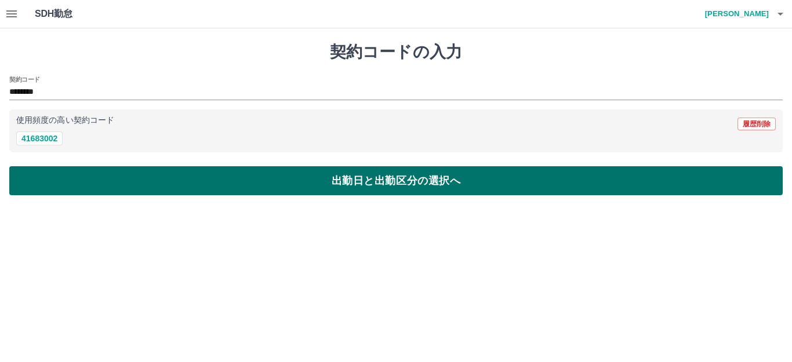
click at [100, 183] on button "出勤日と出勤区分の選択へ" at bounding box center [395, 180] width 773 height 29
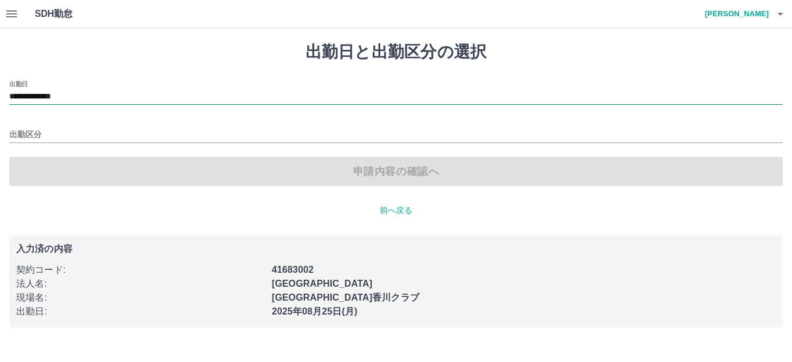
click at [43, 94] on input "**********" at bounding box center [395, 97] width 773 height 14
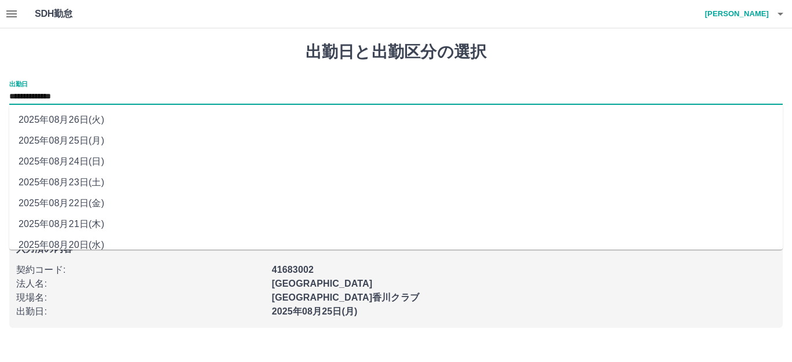
click at [83, 181] on li "2025年08月23日(土)" at bounding box center [395, 182] width 773 height 21
type input "**********"
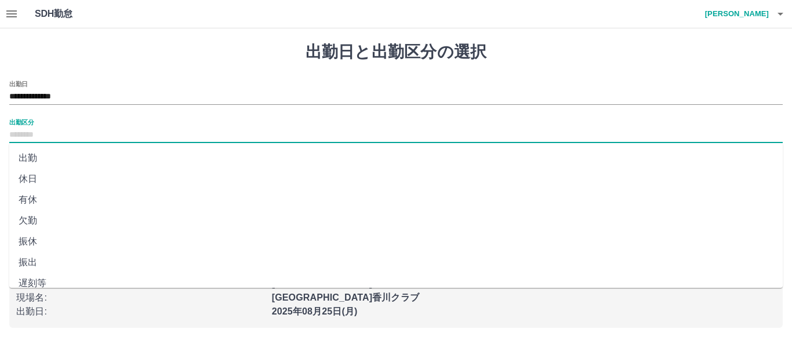
click at [24, 133] on input "出勤区分" at bounding box center [395, 135] width 773 height 14
click at [35, 177] on li "休日" at bounding box center [395, 179] width 773 height 21
type input "**"
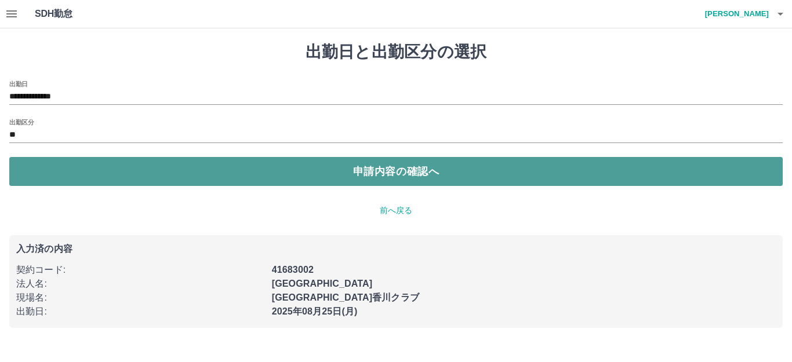
click at [142, 166] on button "申請内容の確認へ" at bounding box center [395, 171] width 773 height 29
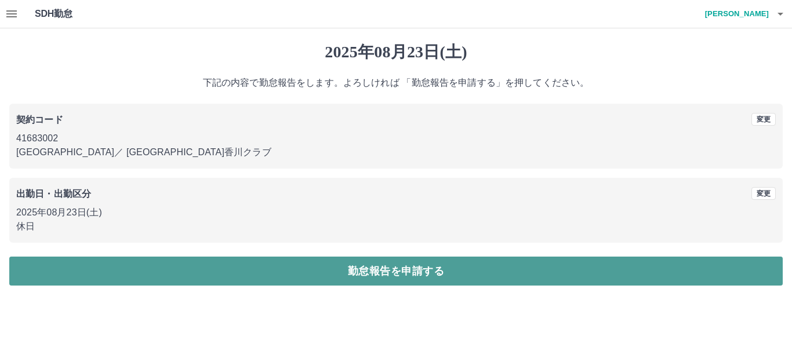
click at [210, 268] on button "勤怠報告を申請する" at bounding box center [395, 271] width 773 height 29
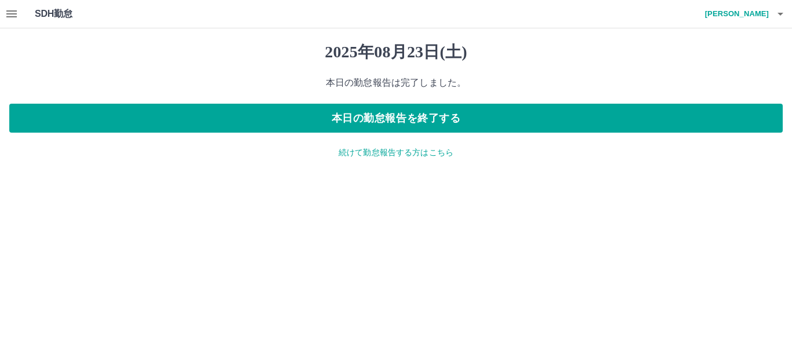
click at [362, 151] on p "続けて勤怠報告する方はこちら" at bounding box center [395, 153] width 773 height 12
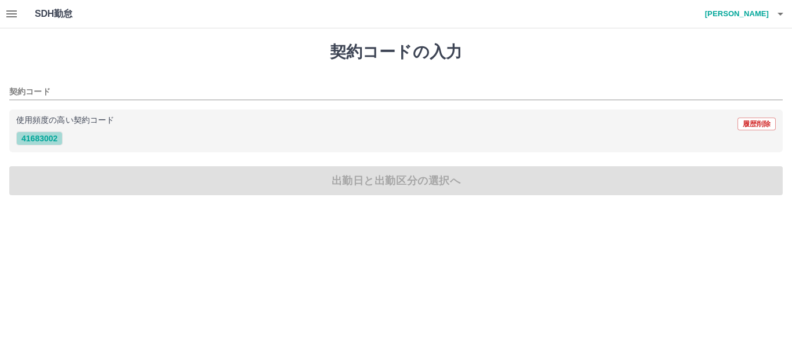
click at [49, 137] on button "41683002" at bounding box center [39, 139] width 46 height 14
type input "********"
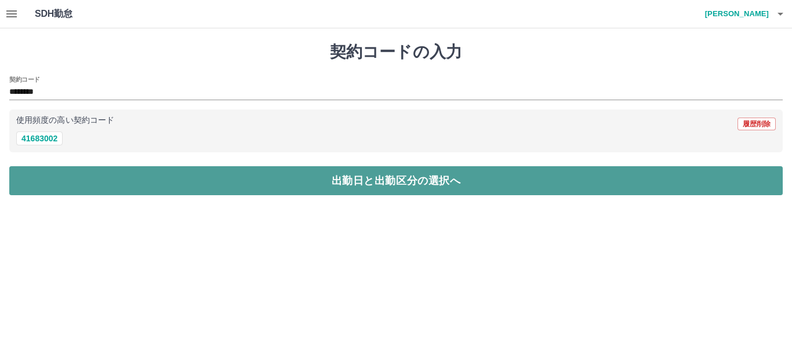
click at [111, 172] on button "出勤日と出勤区分の選択へ" at bounding box center [395, 180] width 773 height 29
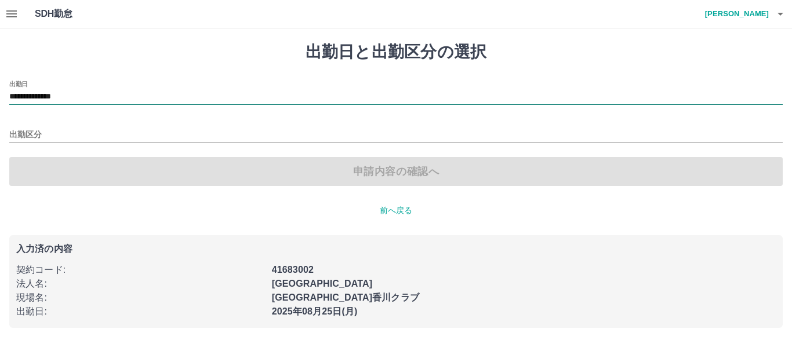
click at [48, 99] on input "**********" at bounding box center [395, 97] width 773 height 14
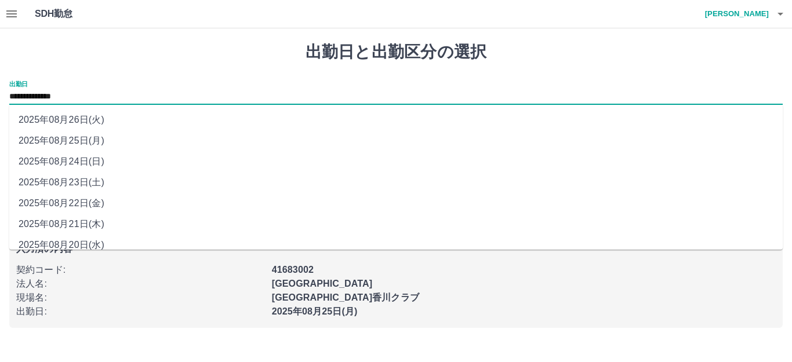
click at [78, 162] on li "2025年08月24日(日)" at bounding box center [395, 161] width 773 height 21
type input "**********"
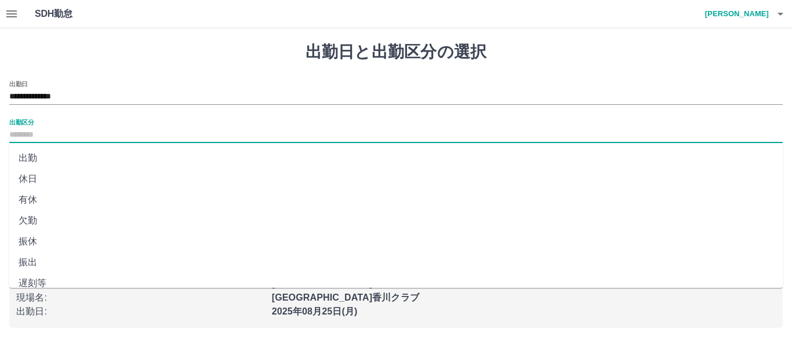
click at [27, 129] on input "出勤区分" at bounding box center [395, 135] width 773 height 14
click at [39, 251] on li "法定休" at bounding box center [395, 252] width 773 height 21
type input "***"
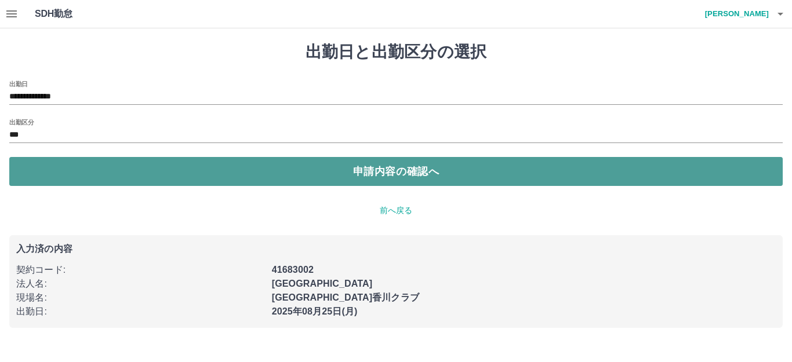
click at [172, 173] on button "申請内容の確認へ" at bounding box center [395, 171] width 773 height 29
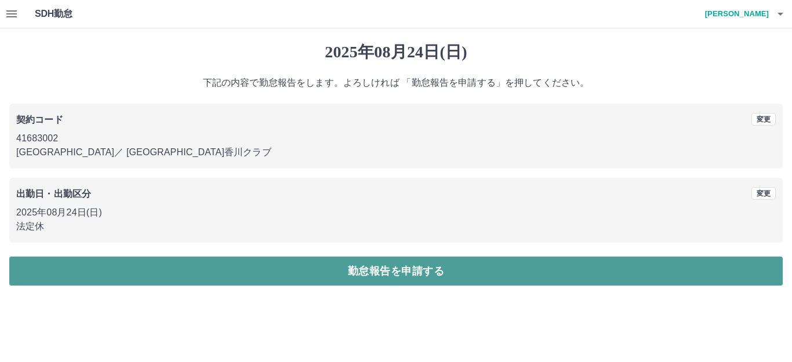
click at [226, 267] on button "勤怠報告を申請する" at bounding box center [395, 271] width 773 height 29
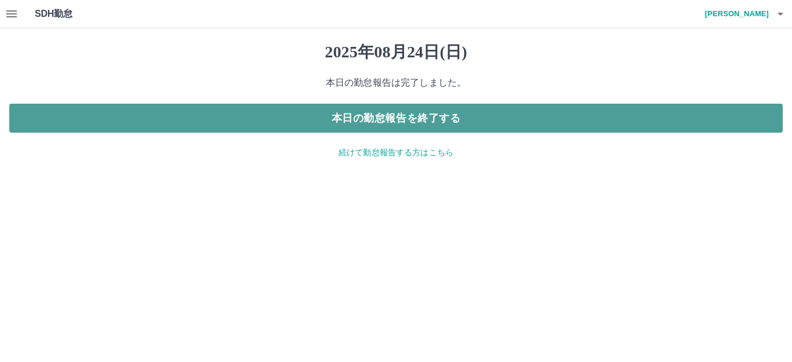
click at [369, 124] on button "本日の勤怠報告を終了する" at bounding box center [395, 118] width 773 height 29
